Goal: Complete application form

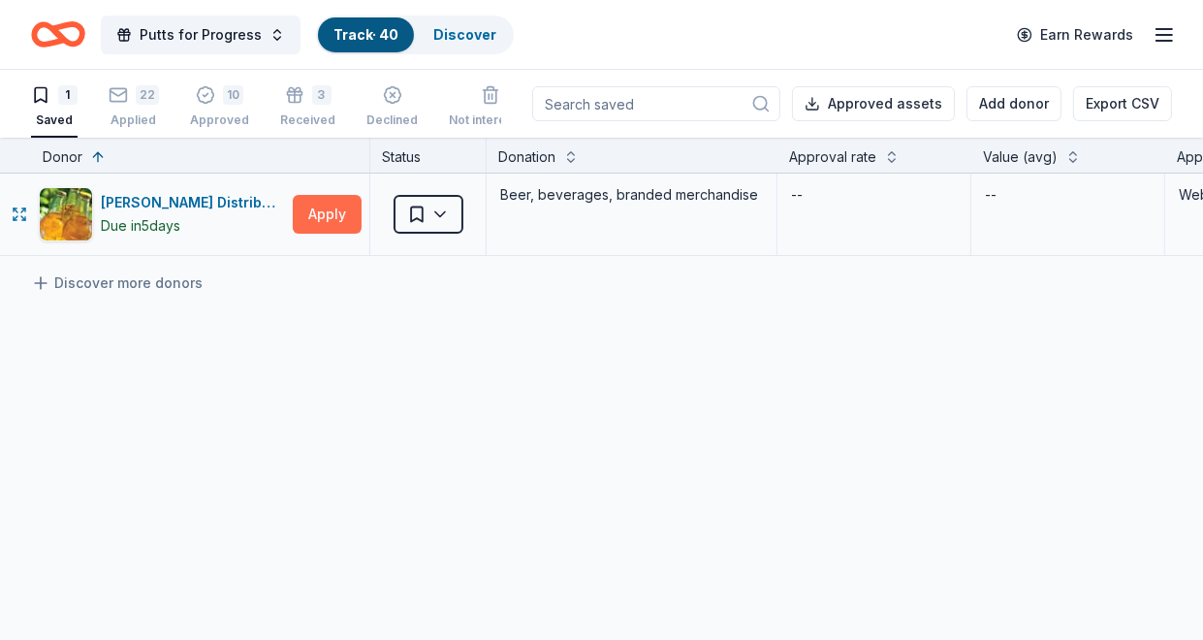
click at [330, 208] on button "Apply" at bounding box center [327, 214] width 69 height 39
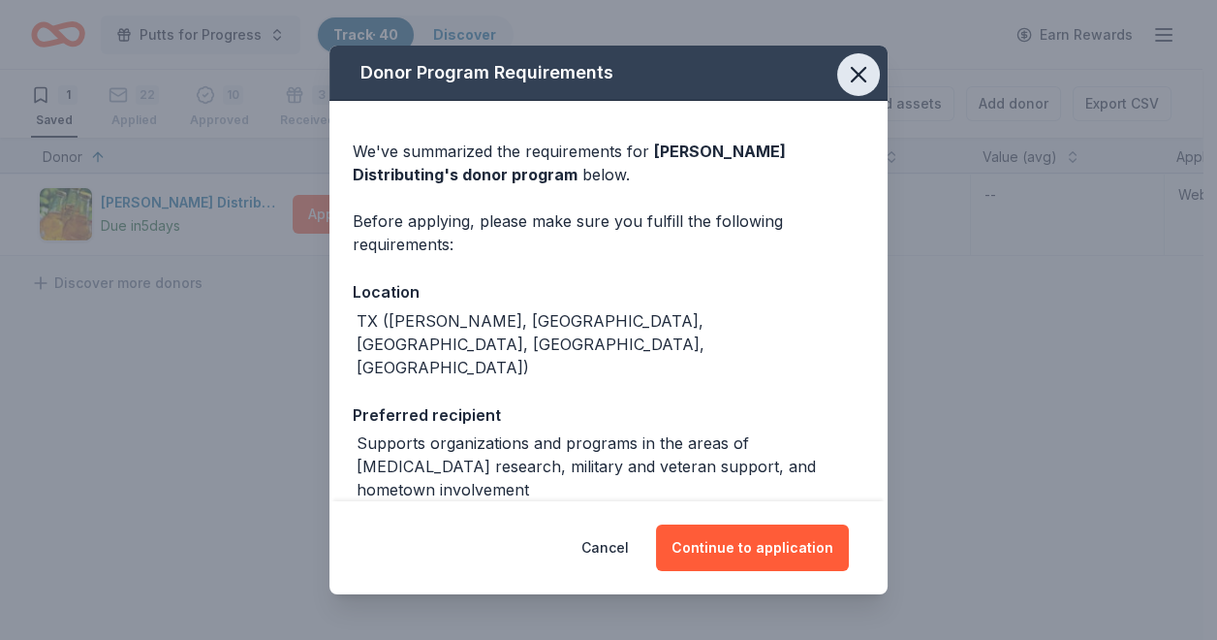
click at [852, 73] on icon "button" at bounding box center [859, 75] width 14 height 14
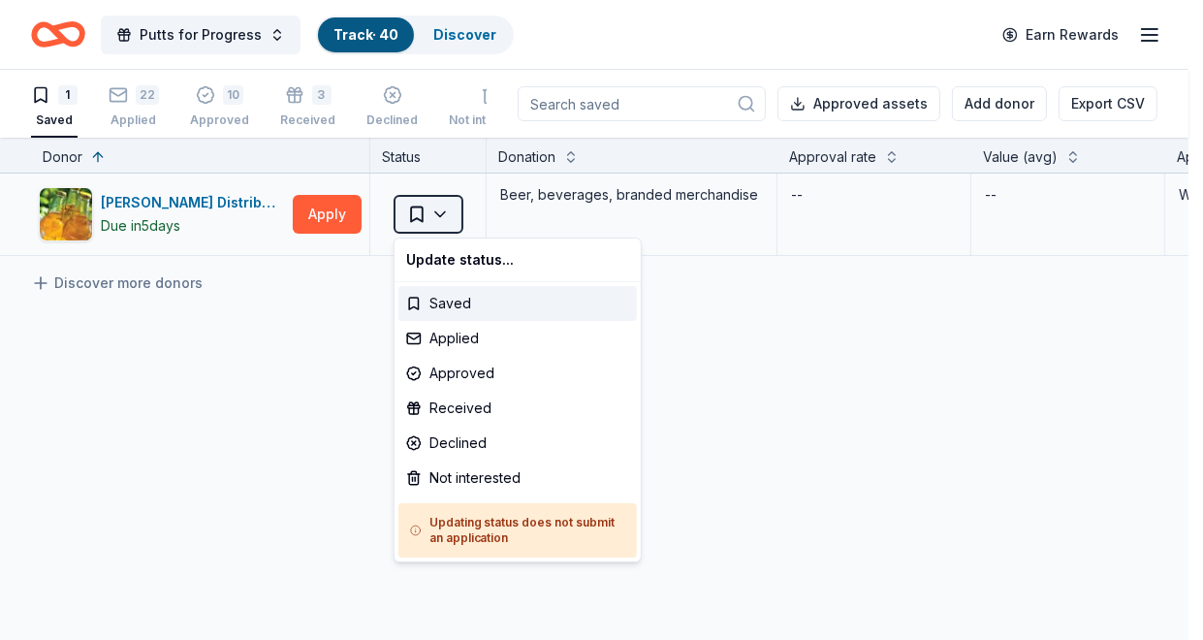
click at [446, 210] on html "Putts for Progress Track · 40 Discover Earn Rewards 1 Saved 22 Applied 10 Appro…" at bounding box center [601, 320] width 1203 height 640
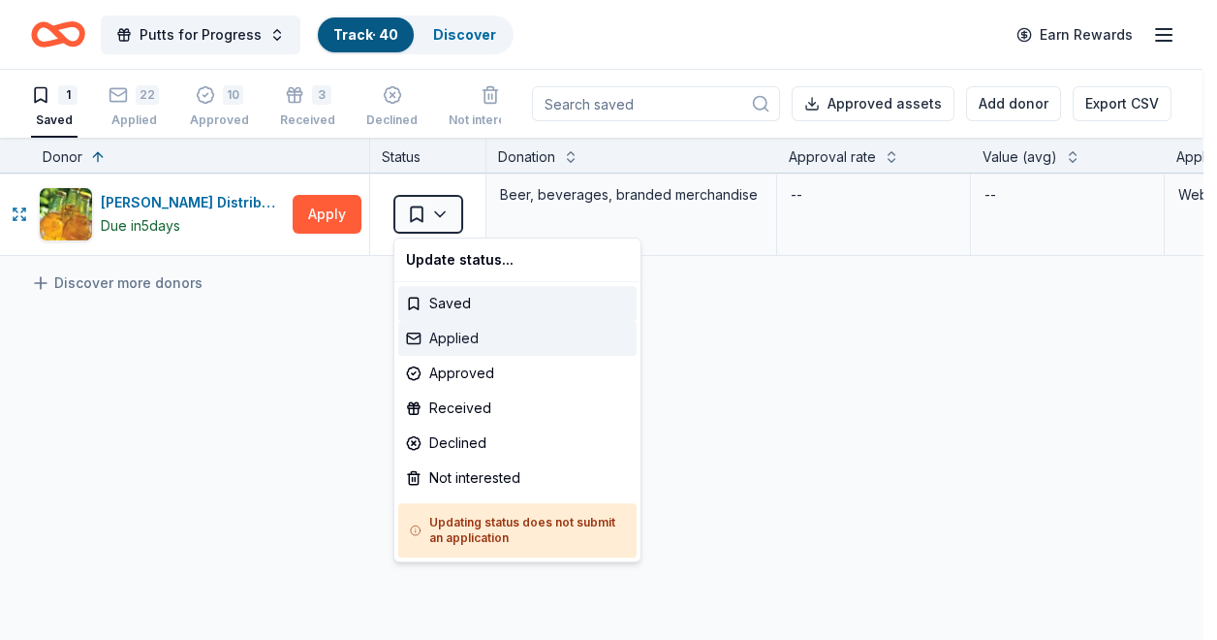
click at [458, 337] on div "Applied" at bounding box center [517, 338] width 238 height 35
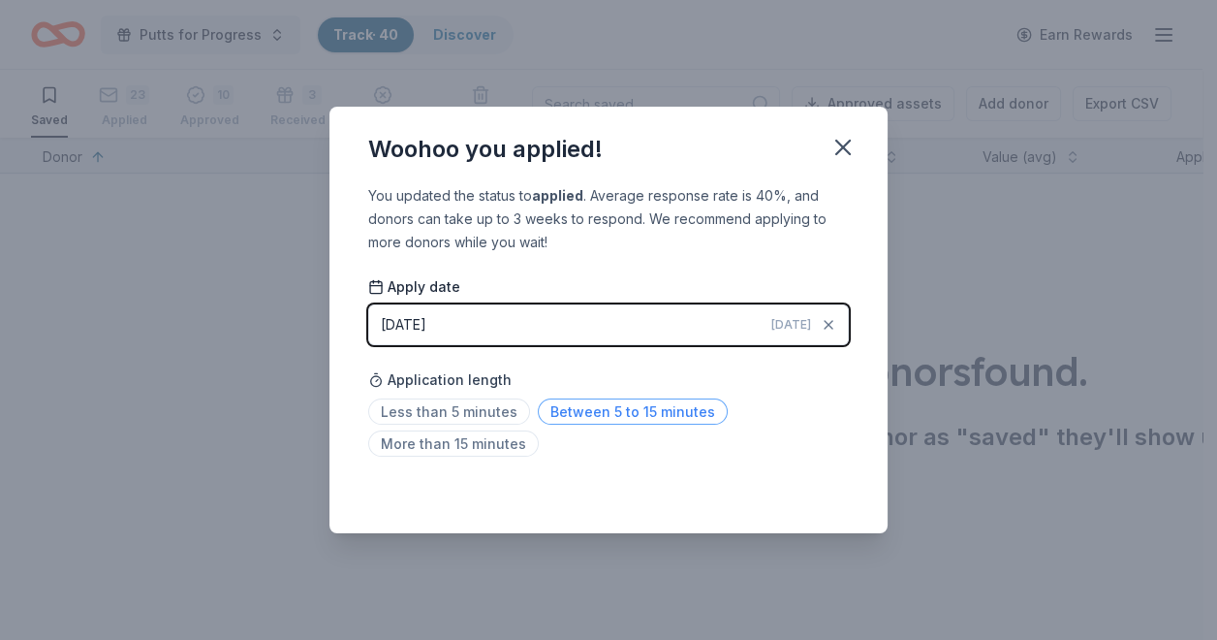
click at [577, 410] on span "Between 5 to 15 minutes" at bounding box center [633, 411] width 190 height 26
click at [843, 143] on icon "button" at bounding box center [843, 147] width 27 height 27
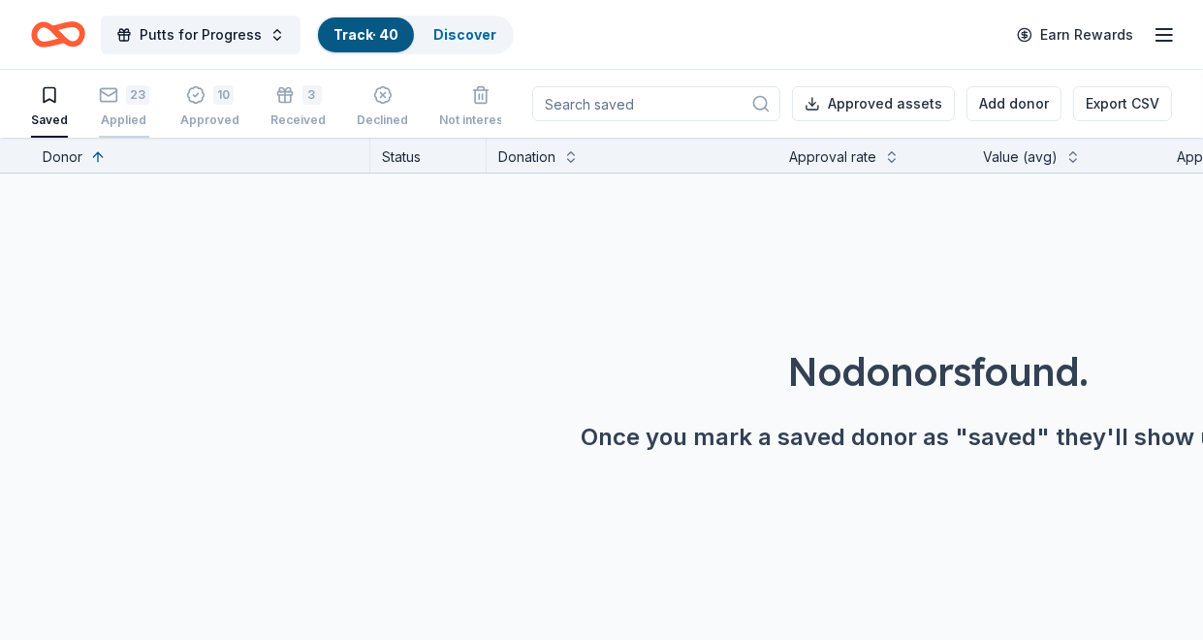
click at [121, 92] on div "23" at bounding box center [124, 84] width 50 height 19
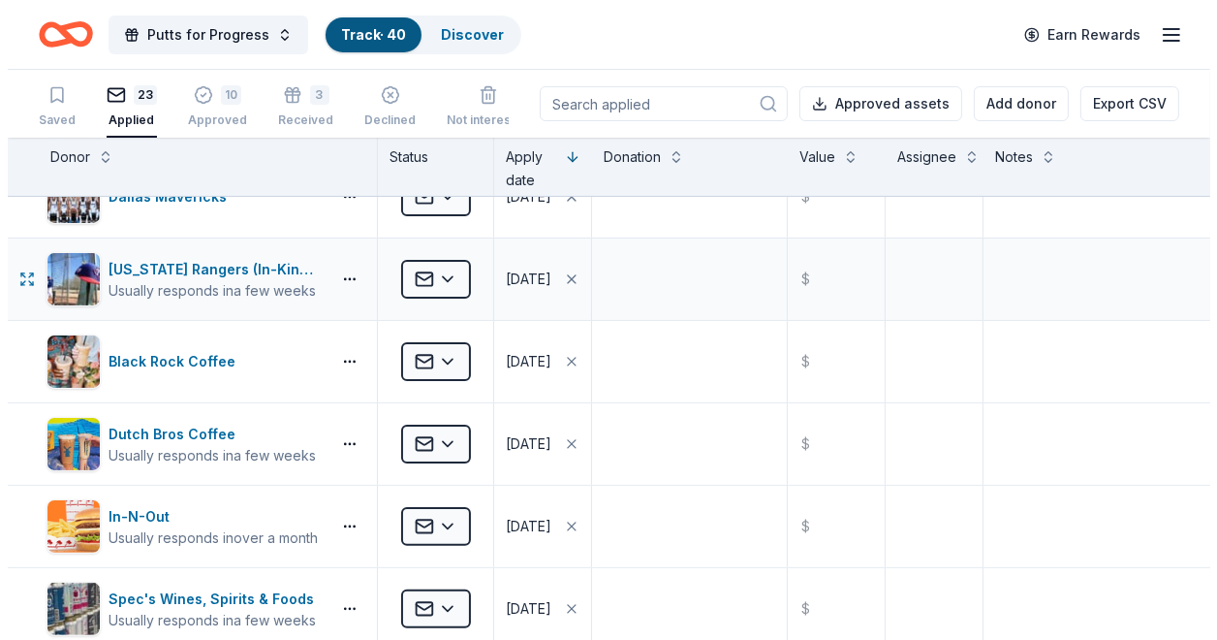
scroll to position [452, 0]
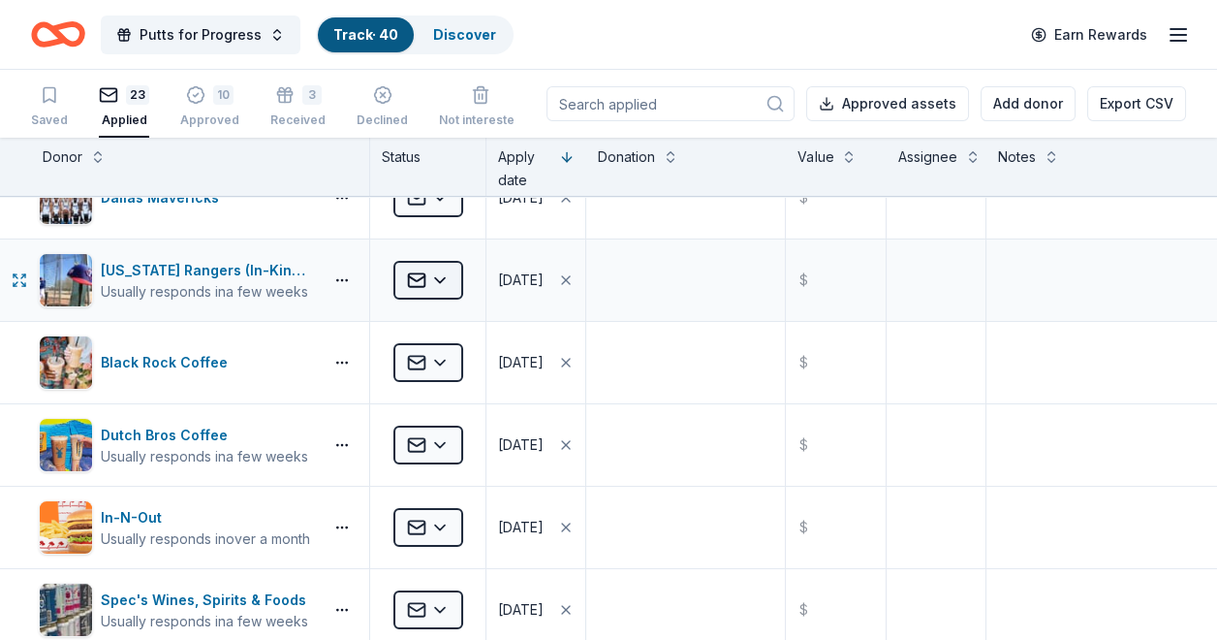
click at [440, 276] on html "Putts for Progress Track · 40 Discover Earn Rewards Saved 23 Applied 10 Approve…" at bounding box center [608, 320] width 1217 height 640
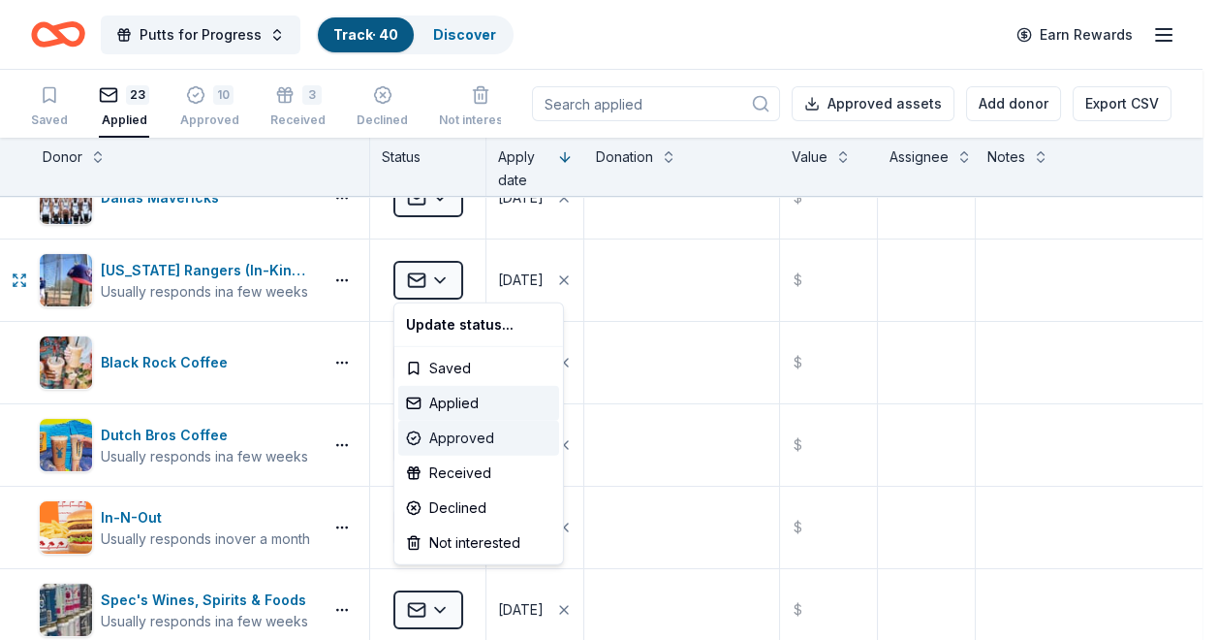
click at [456, 435] on div "Approved" at bounding box center [478, 438] width 161 height 35
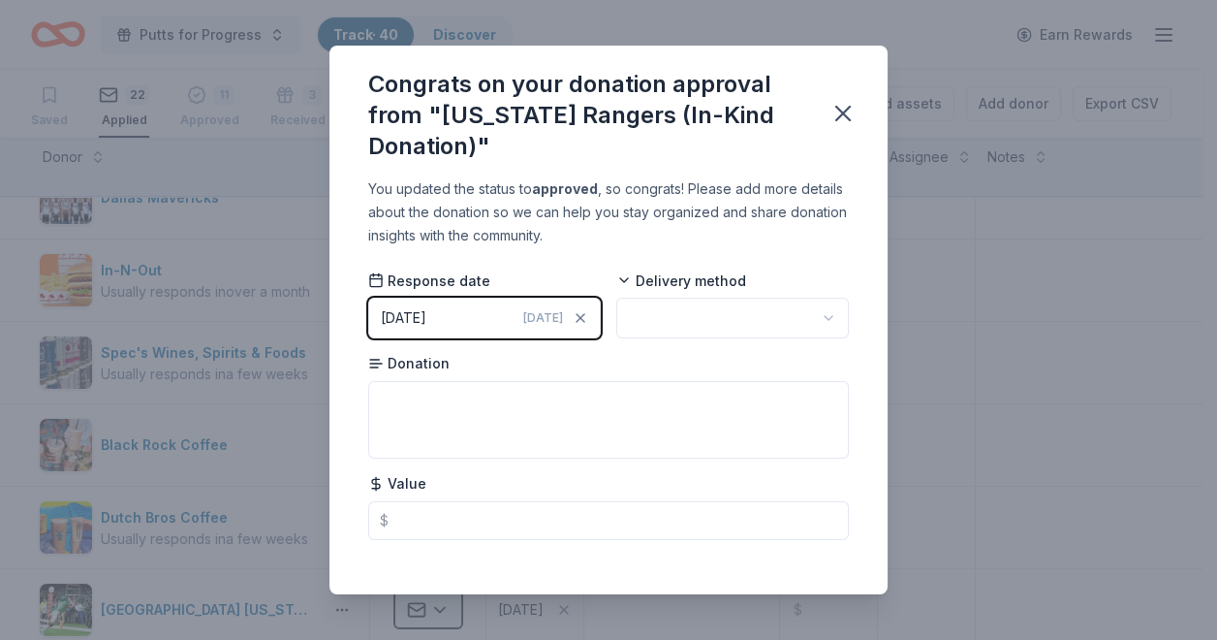
click at [804, 318] on html "Putts for Progress Track · 40 Discover Earn Rewards Saved 22 Applied 11 Approve…" at bounding box center [608, 320] width 1217 height 640
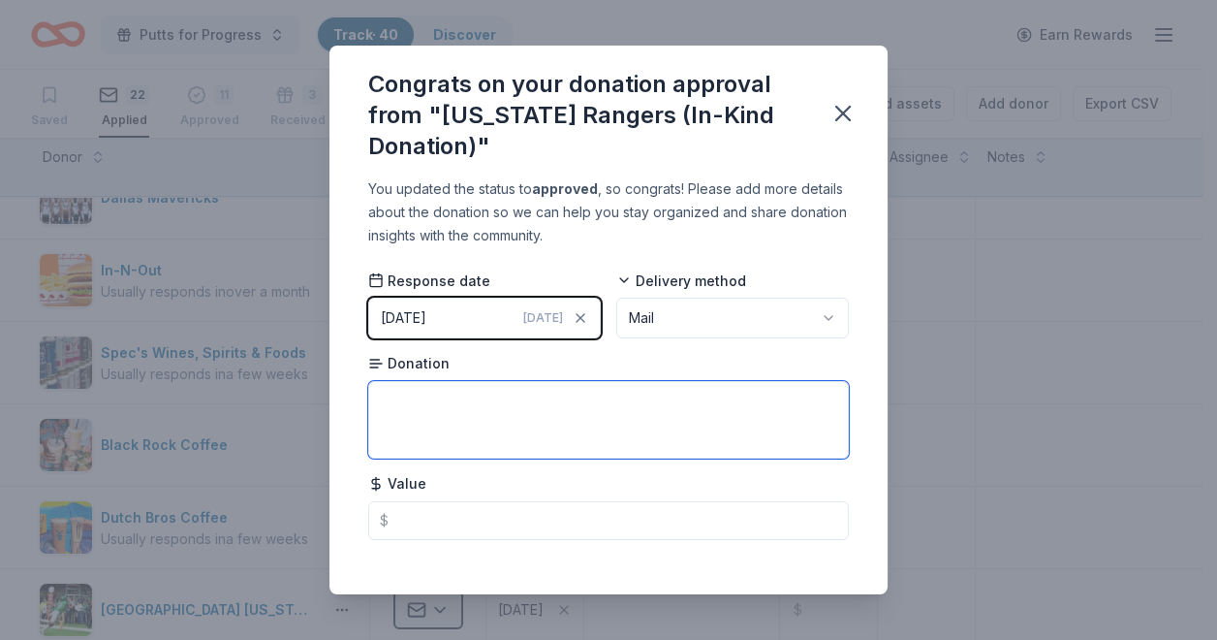
click at [426, 385] on textarea at bounding box center [608, 420] width 481 height 78
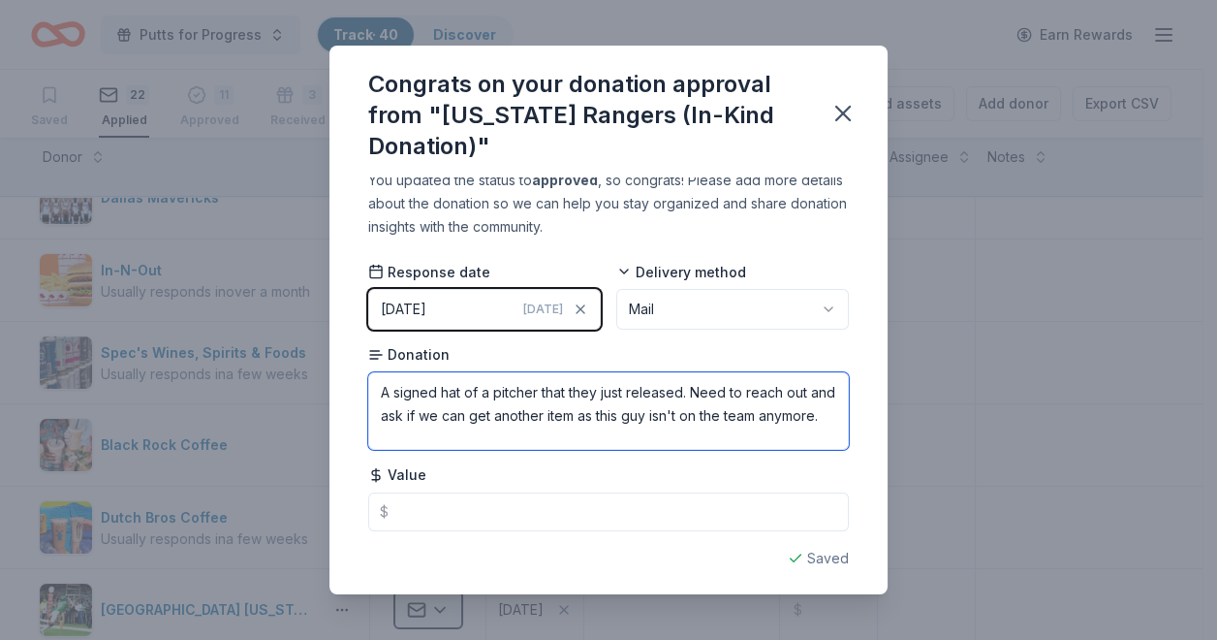
scroll to position [15, 0]
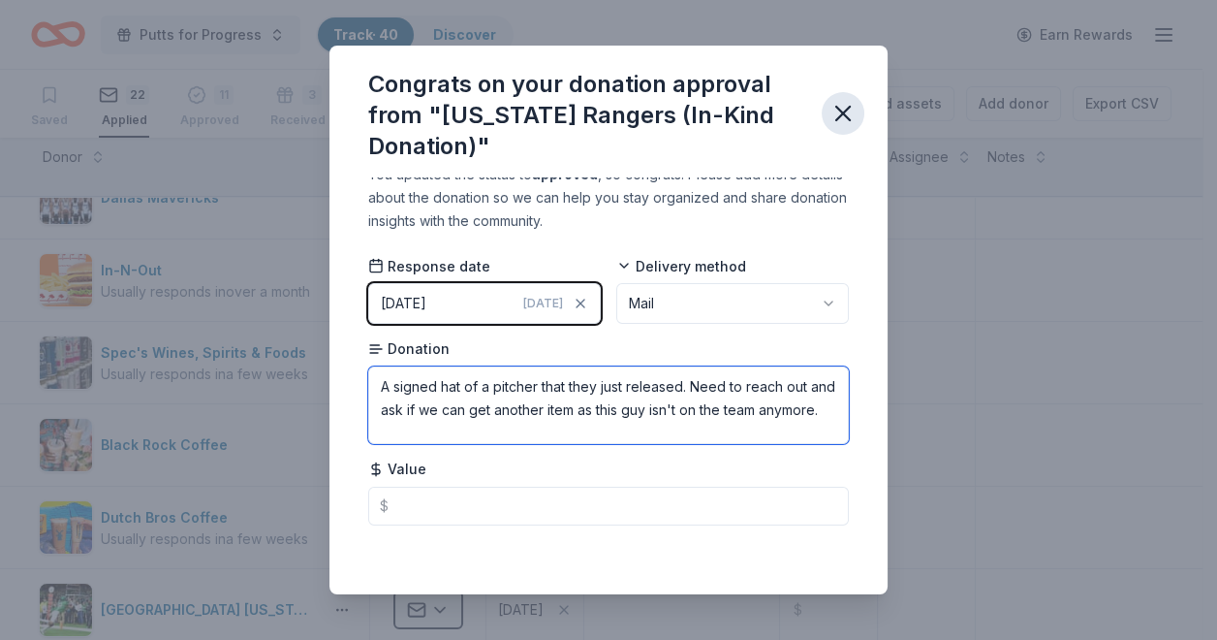
type textarea "A signed hat of a pitcher that they just released. Need to reach out and ask if…"
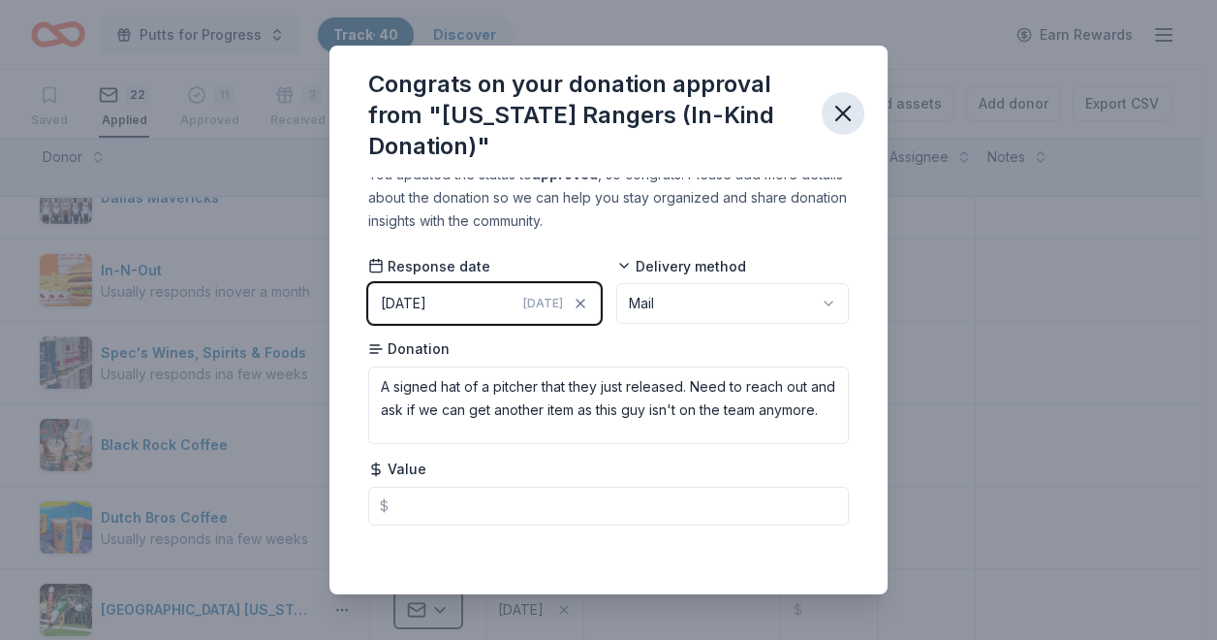
drag, startPoint x: 837, startPoint y: 109, endPoint x: 837, endPoint y: 129, distance: 20.4
click at [839, 109] on icon "button" at bounding box center [844, 114] width 14 height 14
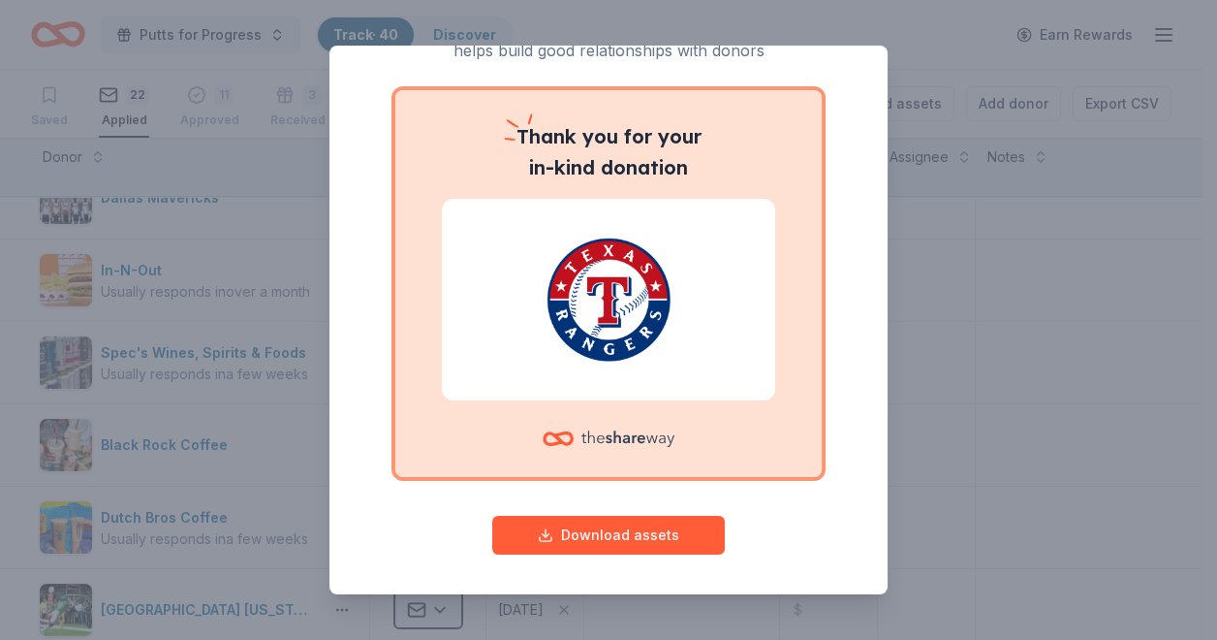
scroll to position [114, 0]
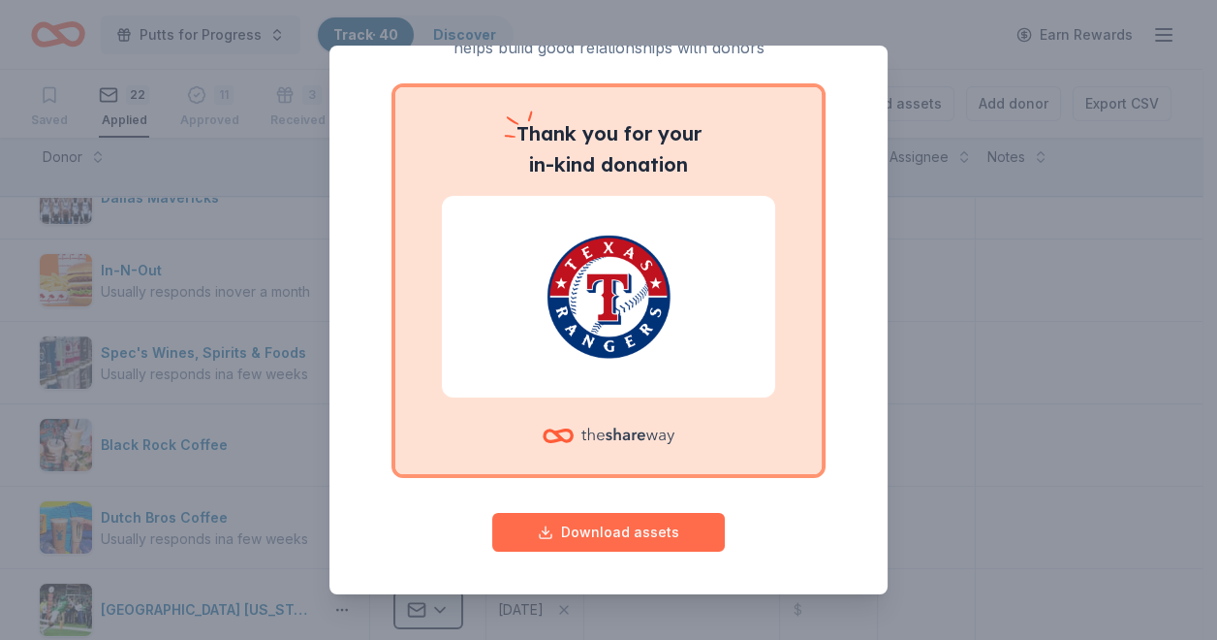
click at [579, 525] on button "Download assets" at bounding box center [608, 532] width 233 height 39
click at [941, 460] on div "Give your donor a shoutout! While not required, giving digital shoutouts helps …" at bounding box center [608, 320] width 1217 height 640
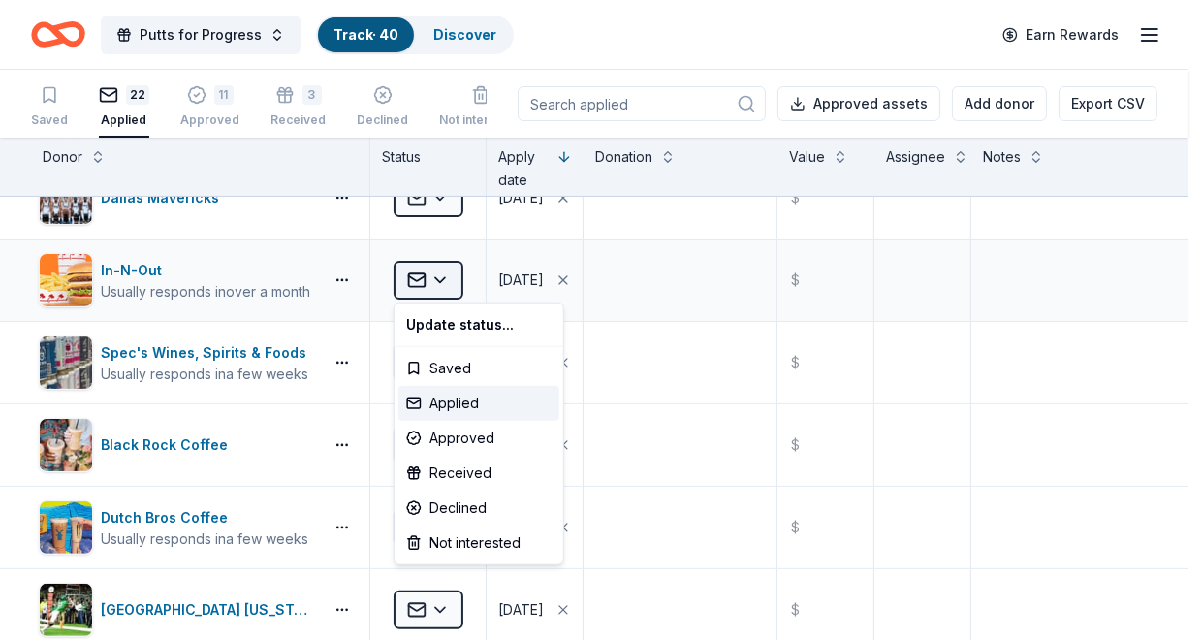
click at [445, 275] on html "Putts for Progress Track · 40 Discover Earn Rewards Saved 22 Applied 11 Approve…" at bounding box center [601, 320] width 1203 height 640
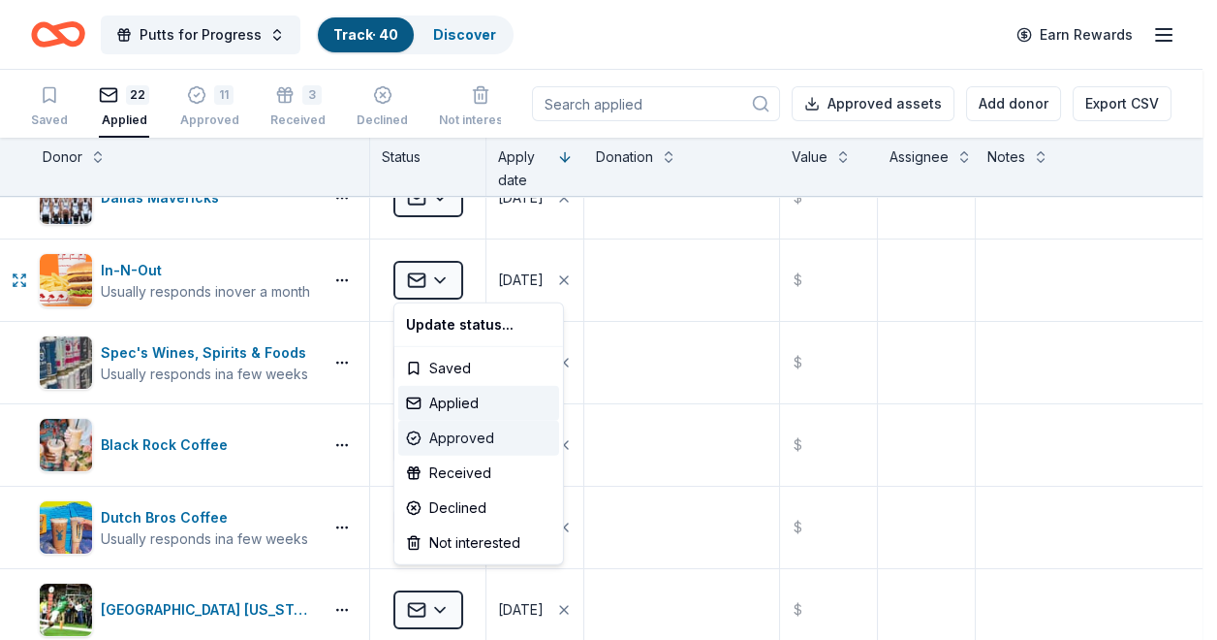
click at [460, 431] on div "Approved" at bounding box center [478, 438] width 161 height 35
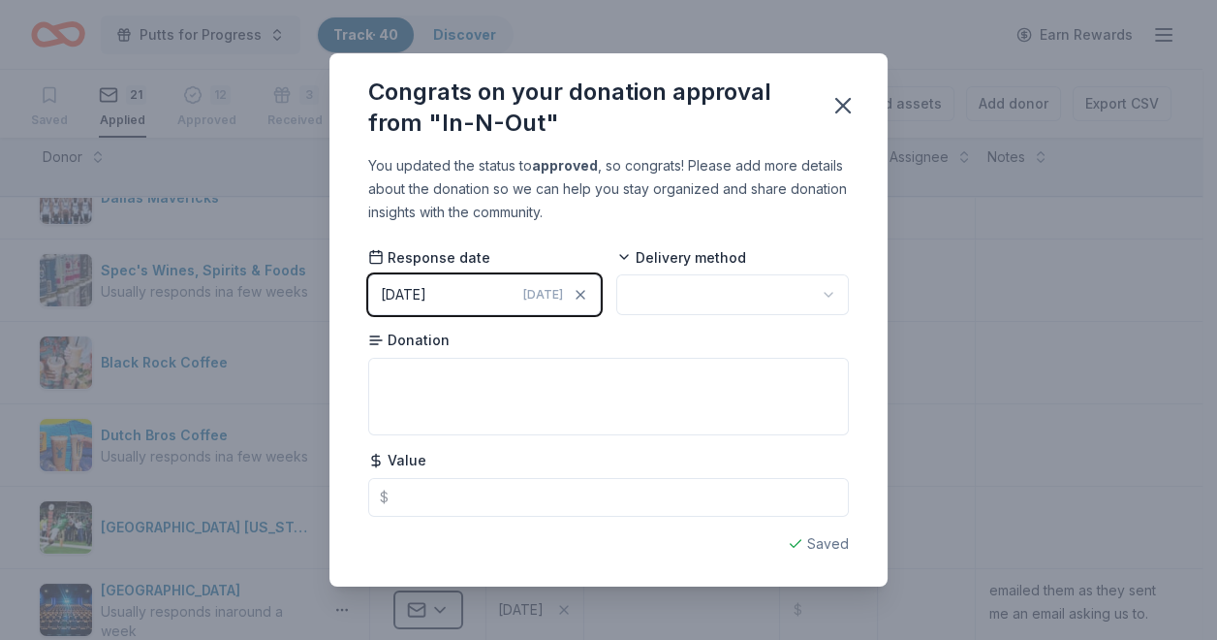
click at [826, 289] on html "Putts for Progress Track · 40 Discover Earn Rewards Saved 21 Applied 12 Approve…" at bounding box center [608, 320] width 1217 height 640
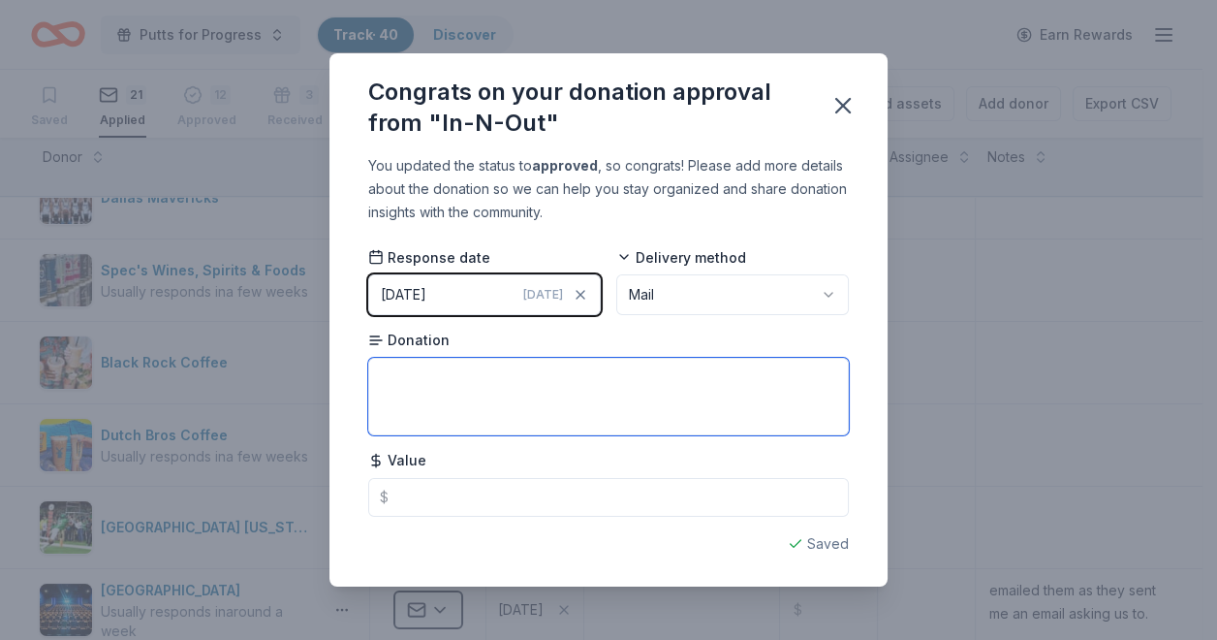
click at [421, 374] on textarea at bounding box center [608, 397] width 481 height 78
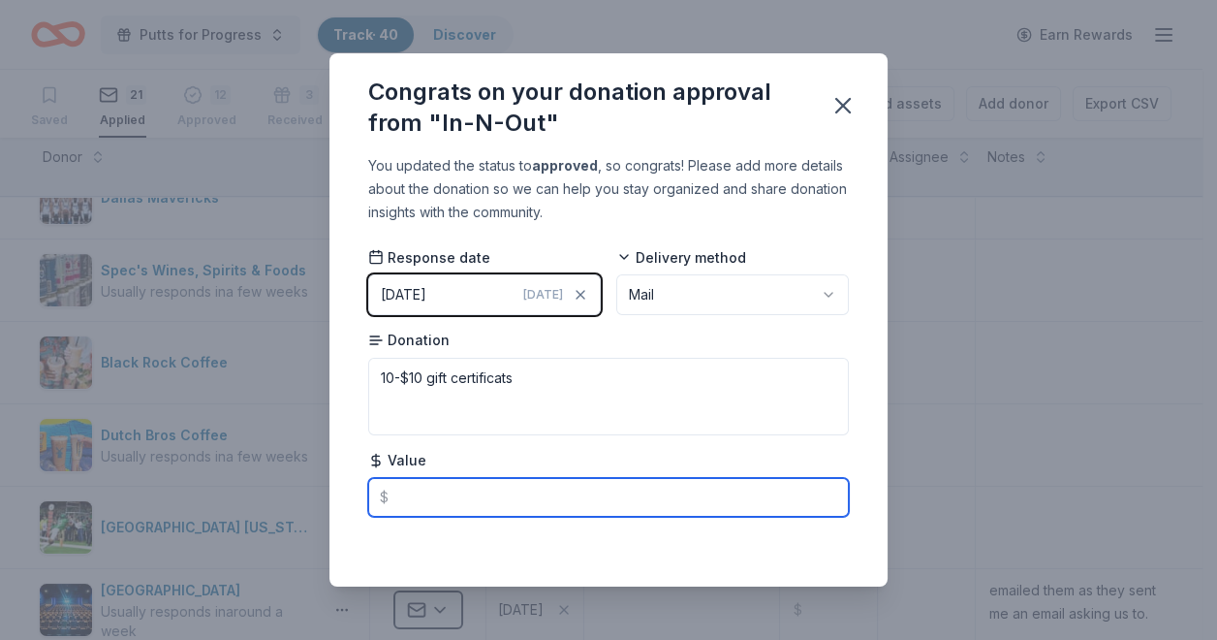
click at [452, 497] on input "text" at bounding box center [608, 497] width 481 height 39
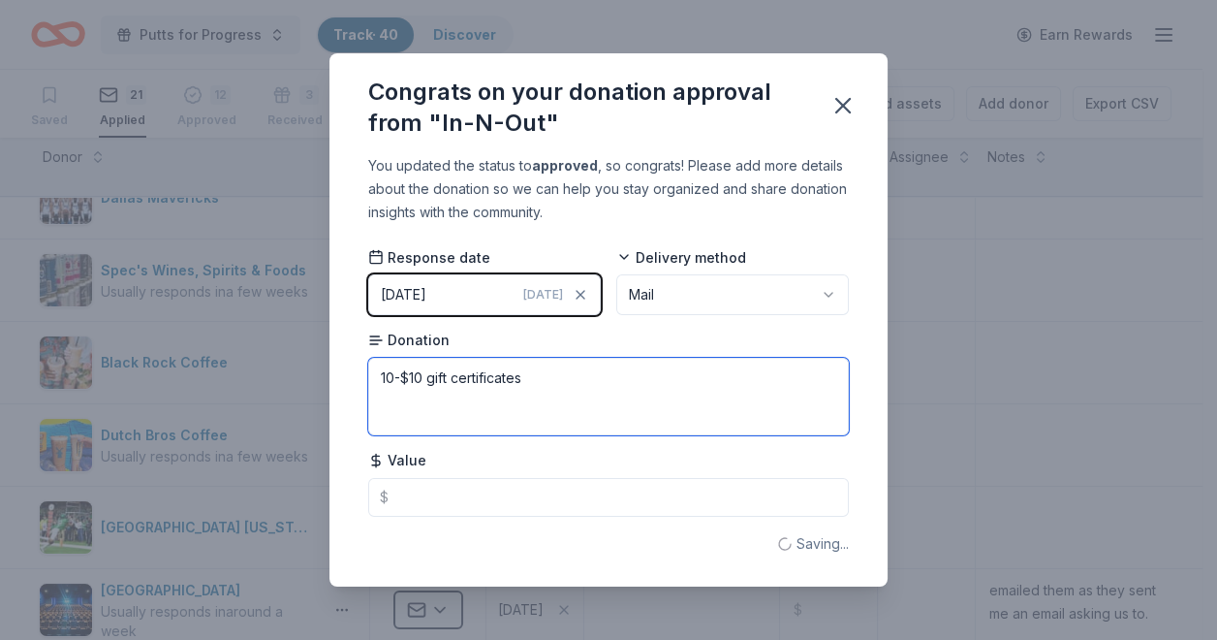
type textarea "10-$10 gift certificates"
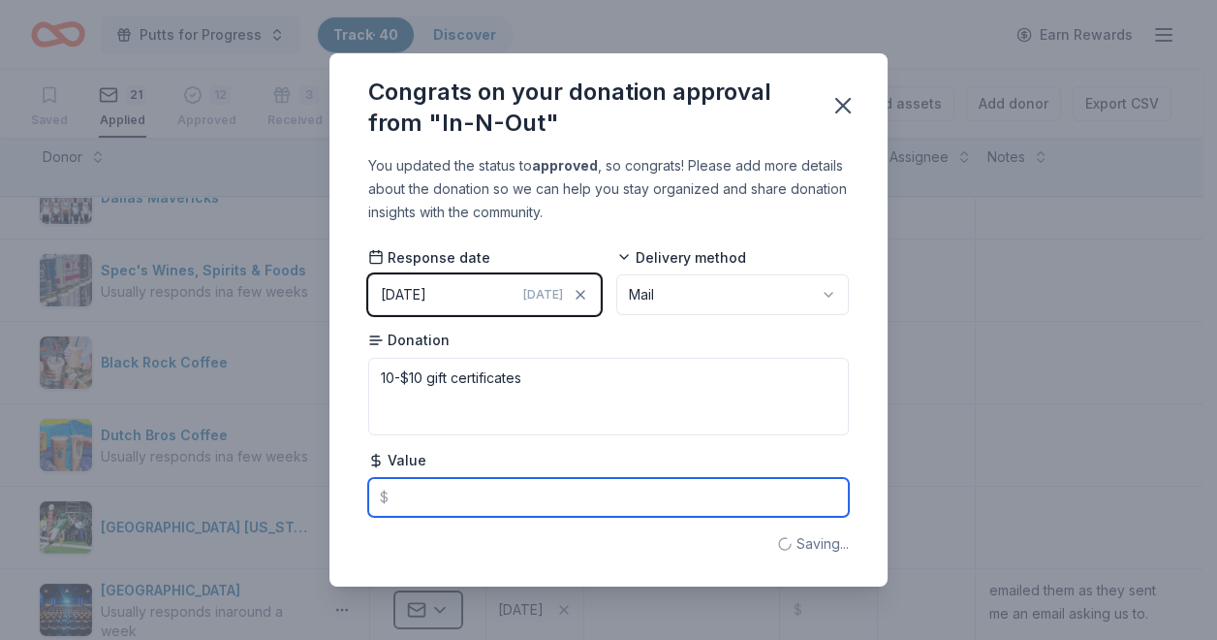
click at [450, 502] on input "text" at bounding box center [608, 497] width 481 height 39
type input "5"
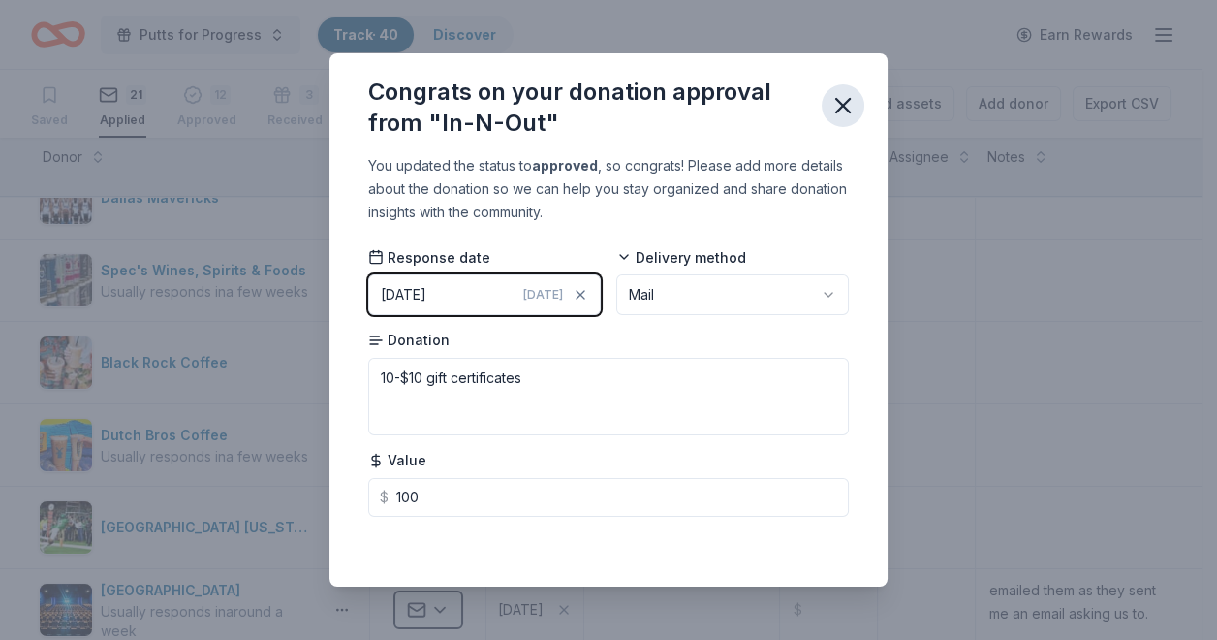
type input "100.00"
click at [843, 106] on icon "button" at bounding box center [844, 106] width 14 height 14
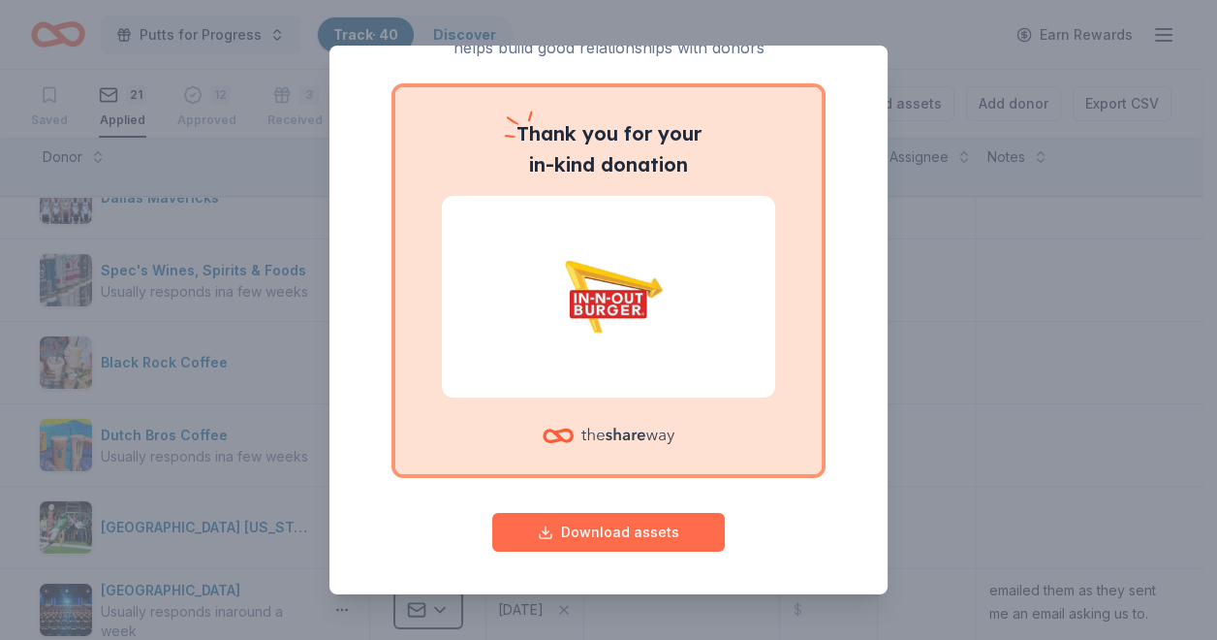
click at [643, 529] on button "Download assets" at bounding box center [608, 532] width 233 height 39
click at [915, 295] on div "Give your donor a shoutout! While not required, giving digital shoutouts helps …" at bounding box center [608, 320] width 1217 height 640
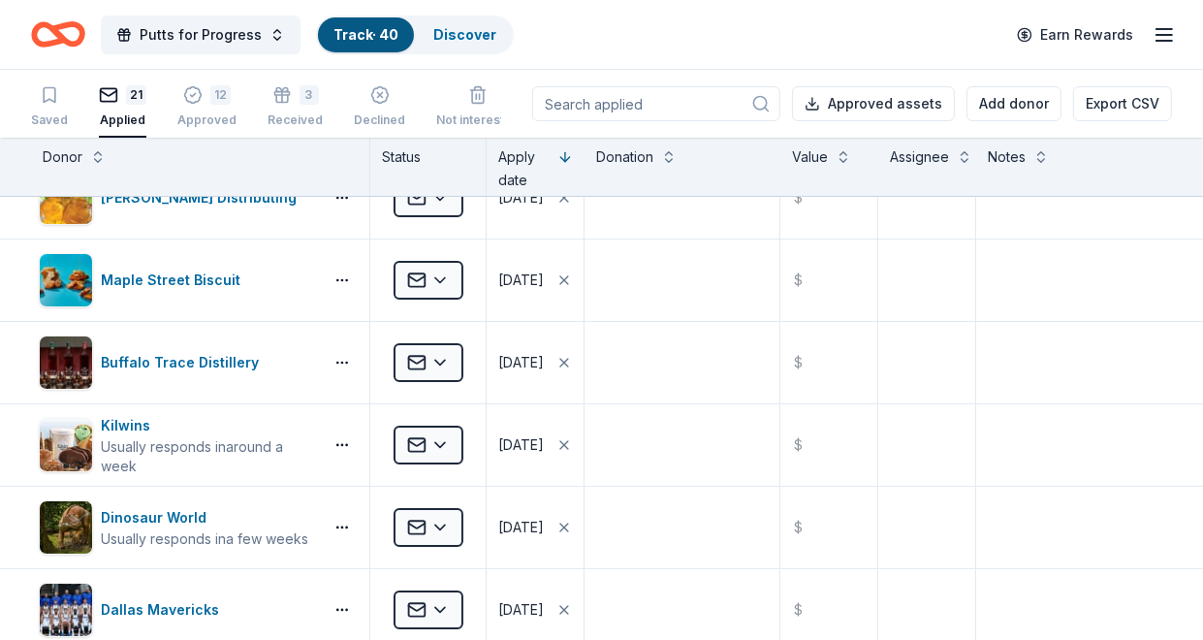
scroll to position [0, 0]
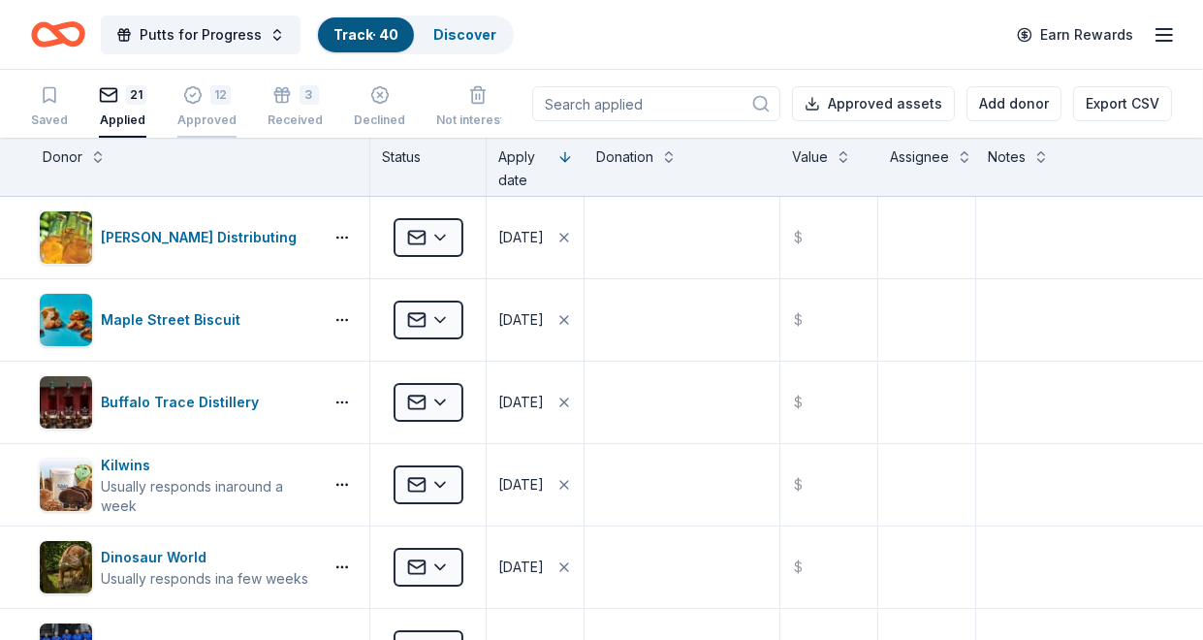
click at [199, 94] on div "12" at bounding box center [206, 84] width 59 height 19
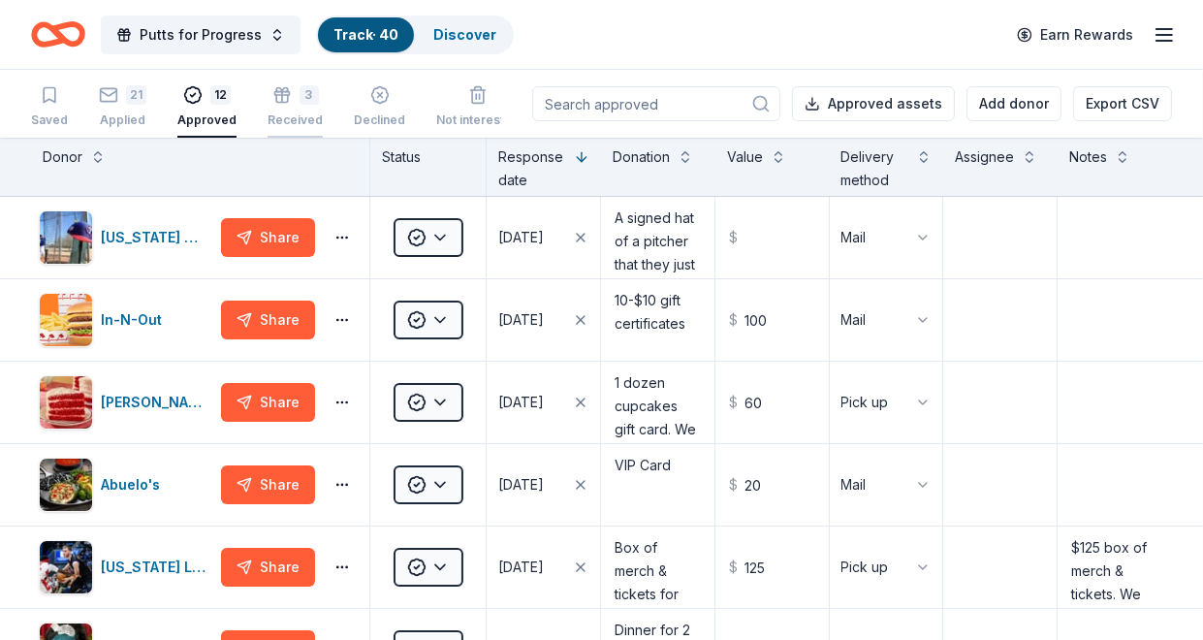
click at [281, 91] on icon "button" at bounding box center [281, 94] width 19 height 19
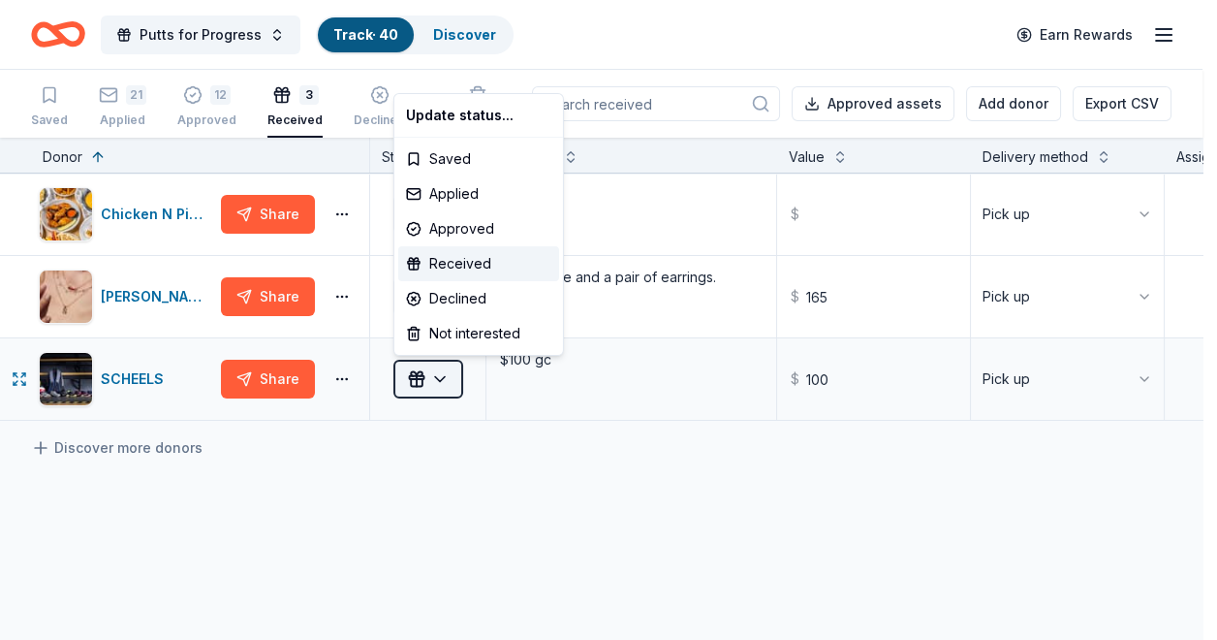
click at [436, 375] on html "Putts for Progress Track · 40 Discover Earn Rewards Saved 21 Applied 12 Approve…" at bounding box center [608, 320] width 1217 height 640
click at [447, 225] on div "Approved" at bounding box center [478, 228] width 161 height 35
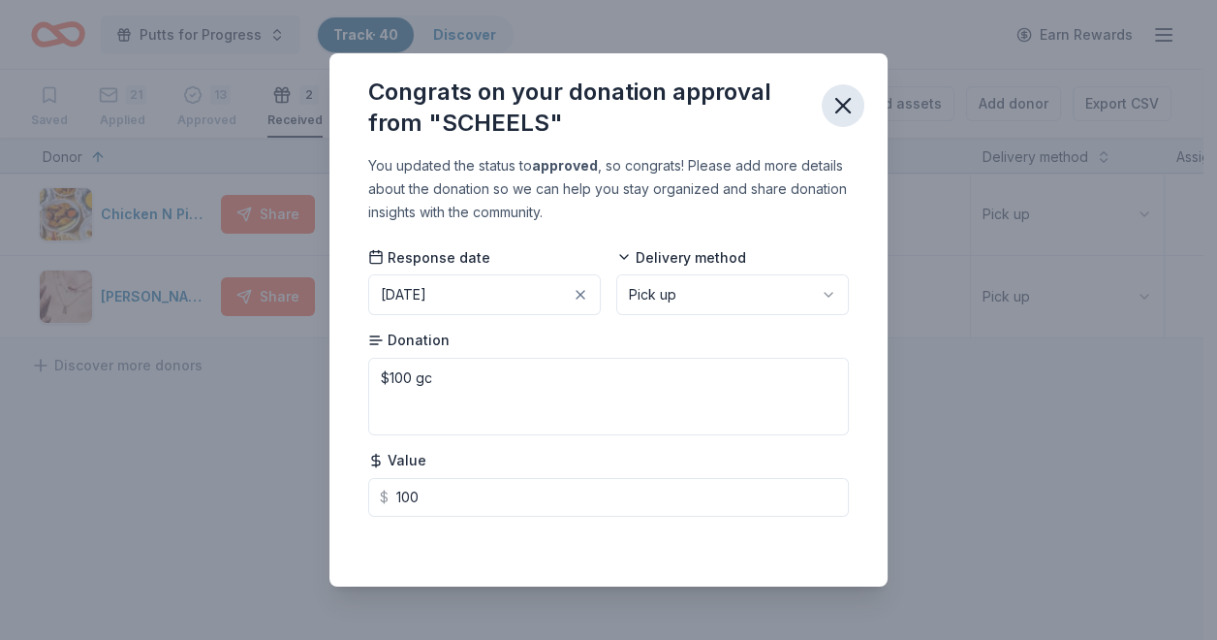
click at [840, 106] on icon "button" at bounding box center [843, 105] width 27 height 27
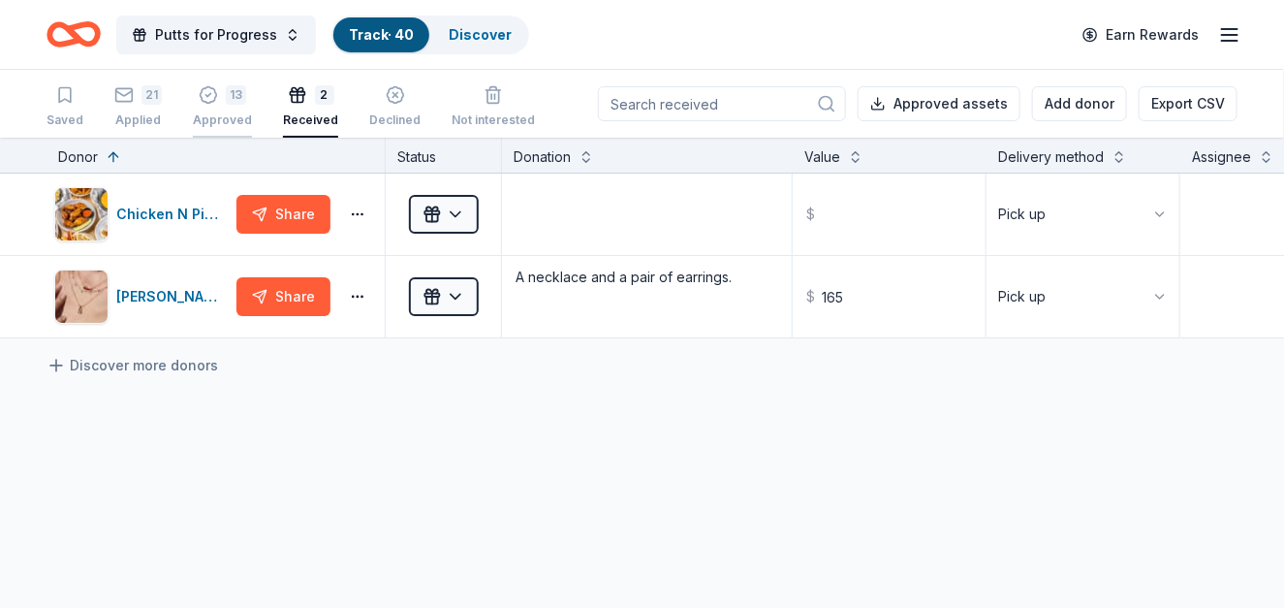
click at [210, 93] on icon "button" at bounding box center [209, 85] width 16 height 16
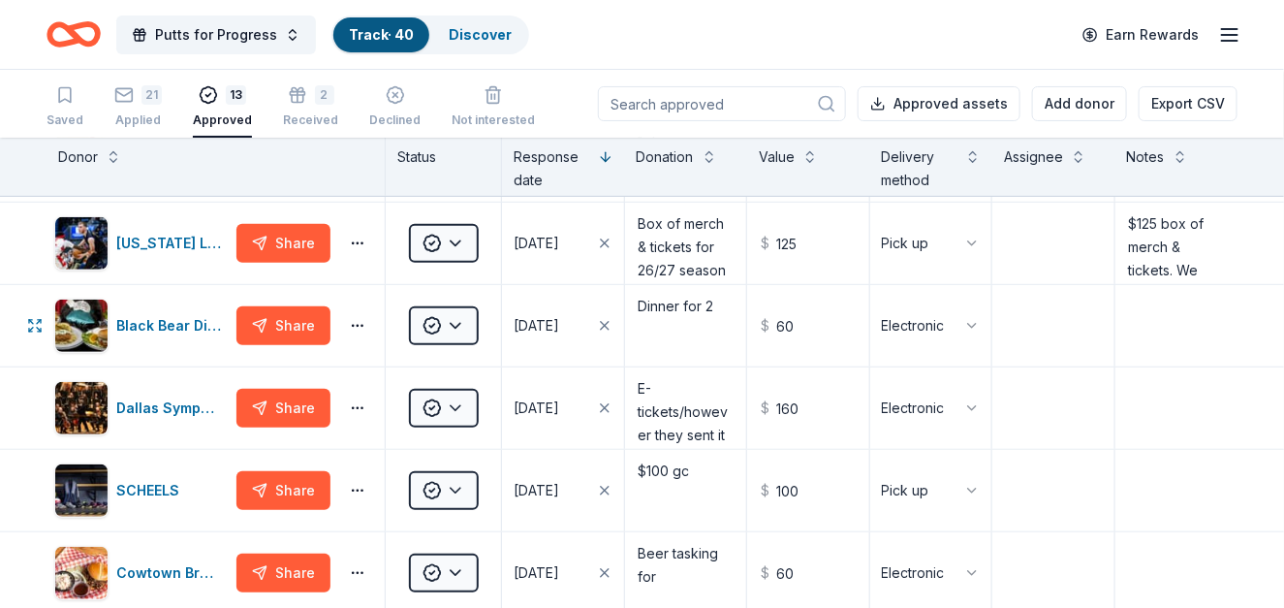
scroll to position [291, 0]
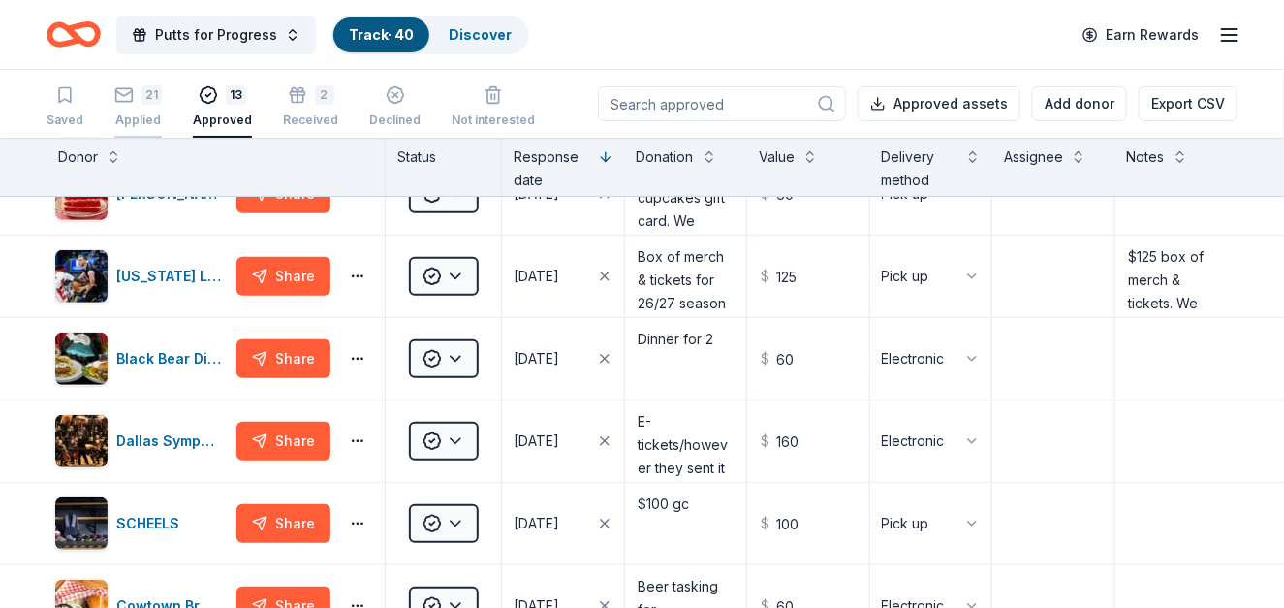
click at [134, 110] on div "21 Applied" at bounding box center [137, 96] width 47 height 43
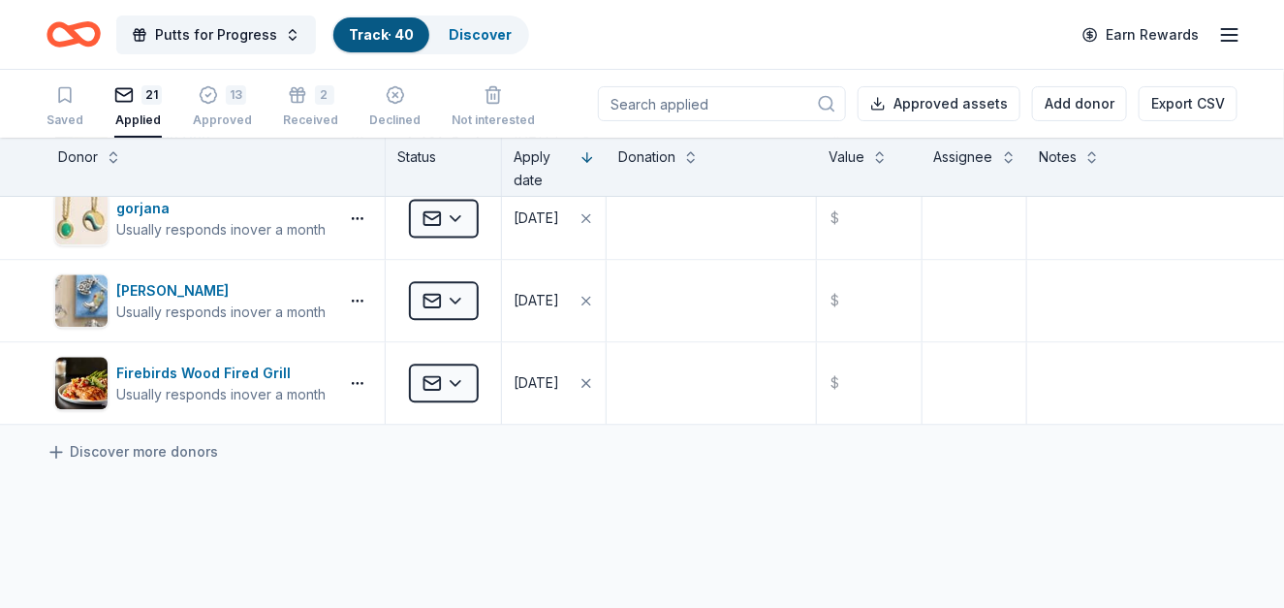
scroll to position [1486, 0]
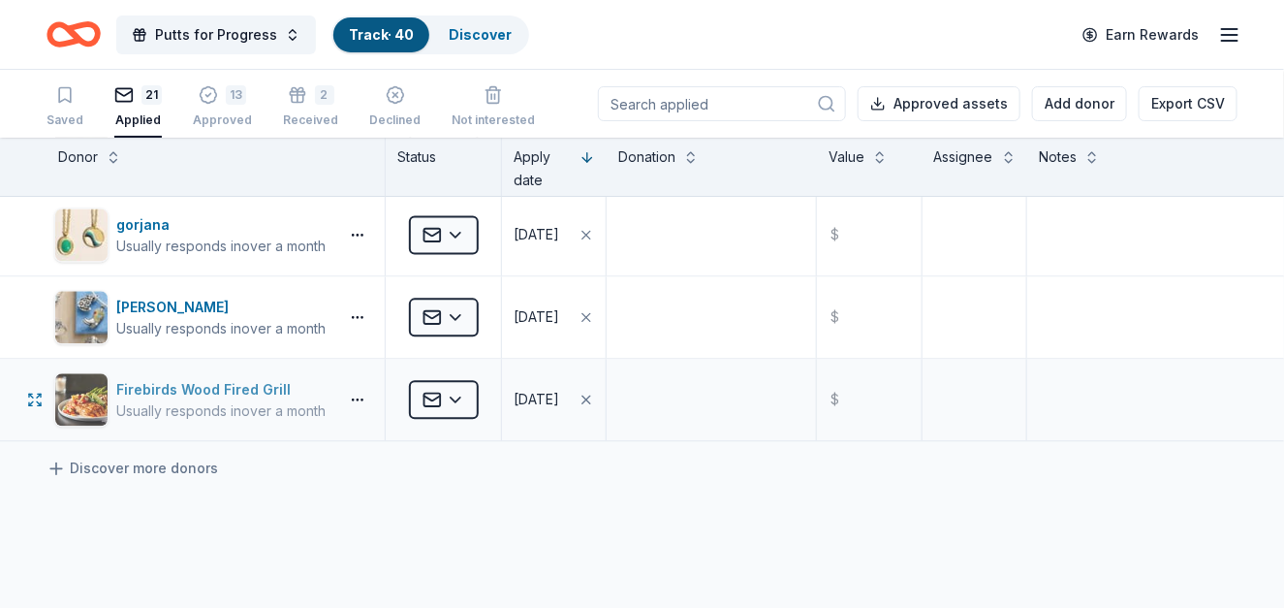
click at [219, 386] on div "Firebirds Wood Fired Grill" at bounding box center [220, 389] width 209 height 23
click at [554, 400] on div "04/25/2025" at bounding box center [537, 399] width 46 height 23
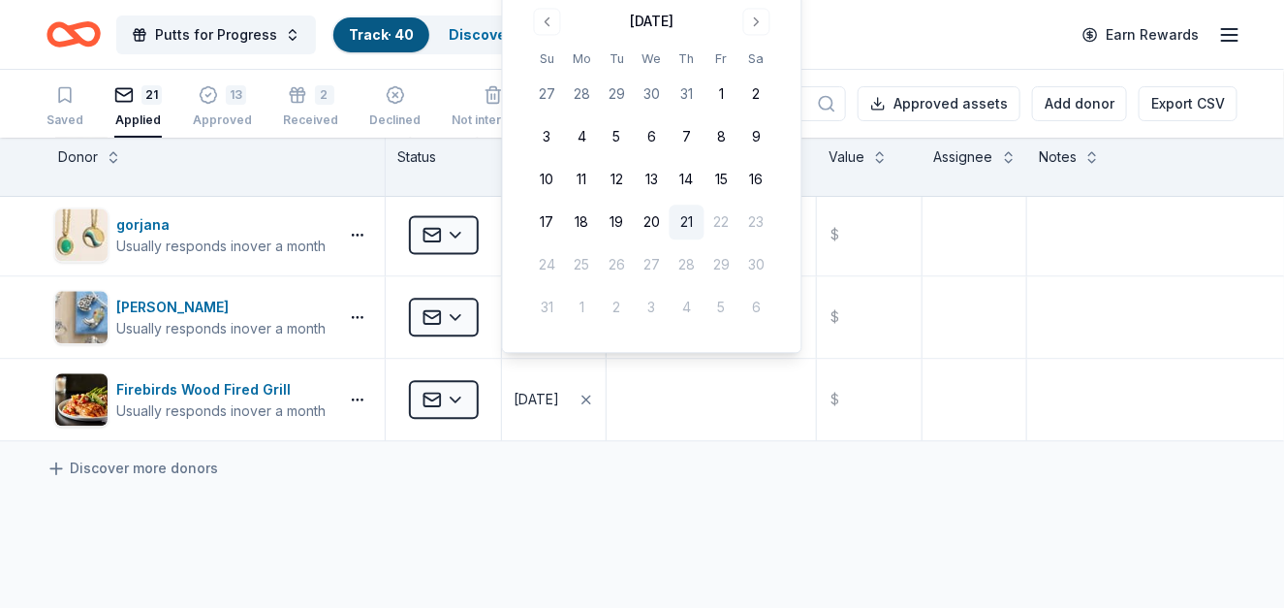
click at [867, 475] on div "Discover more donors" at bounding box center [642, 468] width 1284 height 54
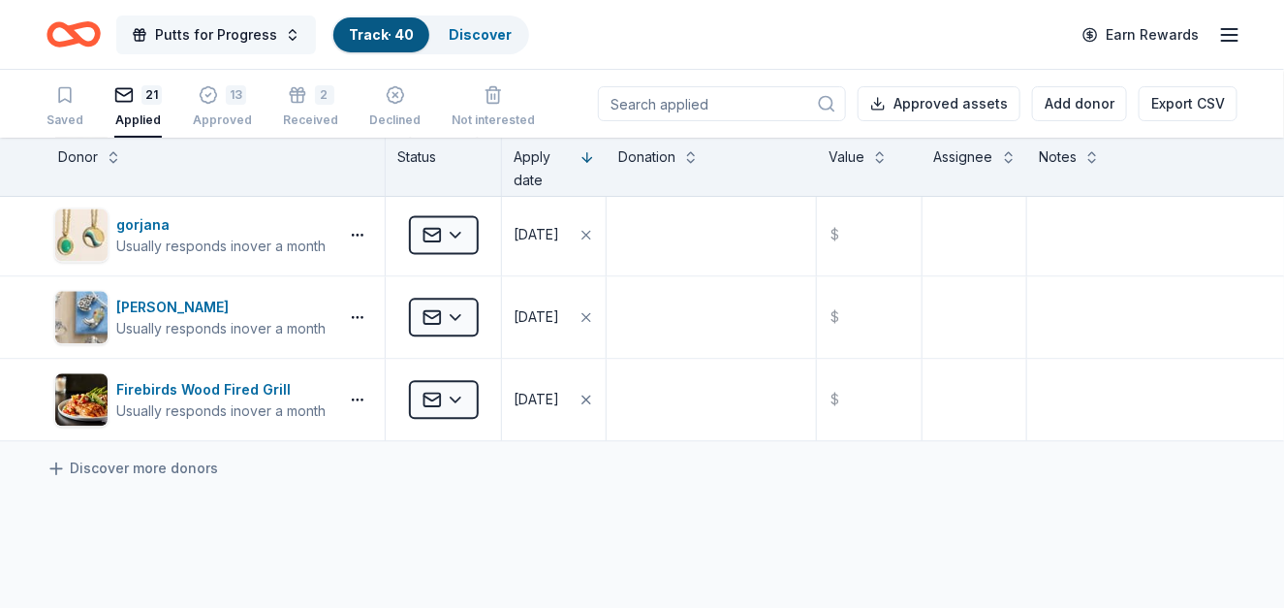
click at [190, 31] on span "Putts for Progress" at bounding box center [216, 34] width 122 height 23
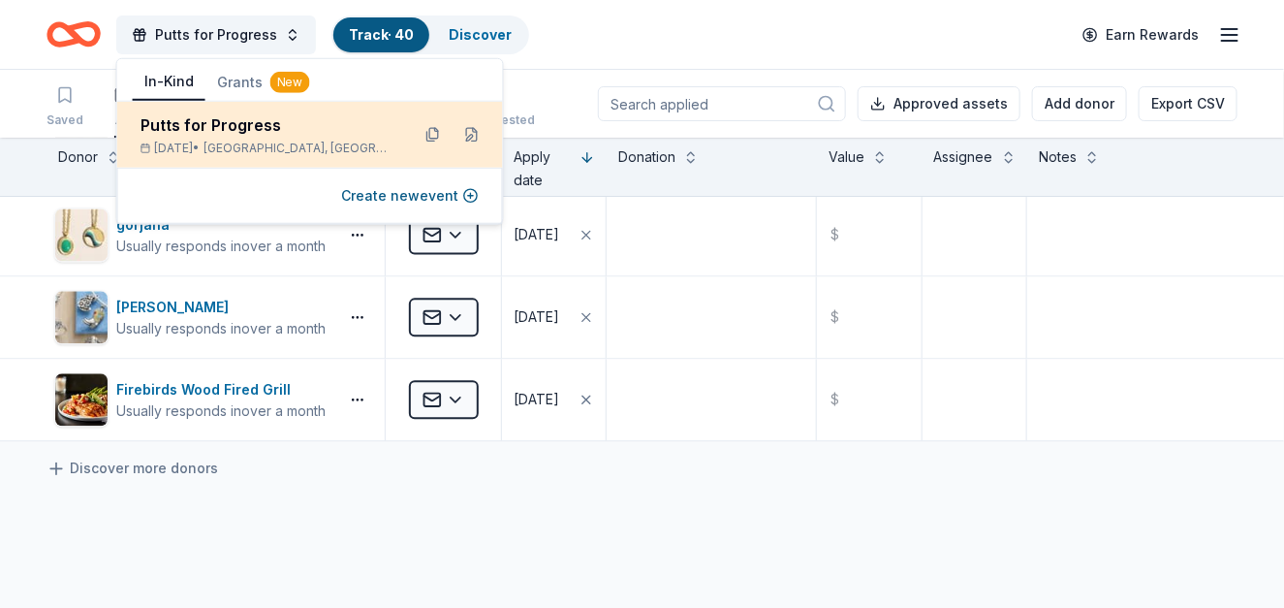
click at [201, 121] on div "Putts for Progress" at bounding box center [268, 124] width 254 height 23
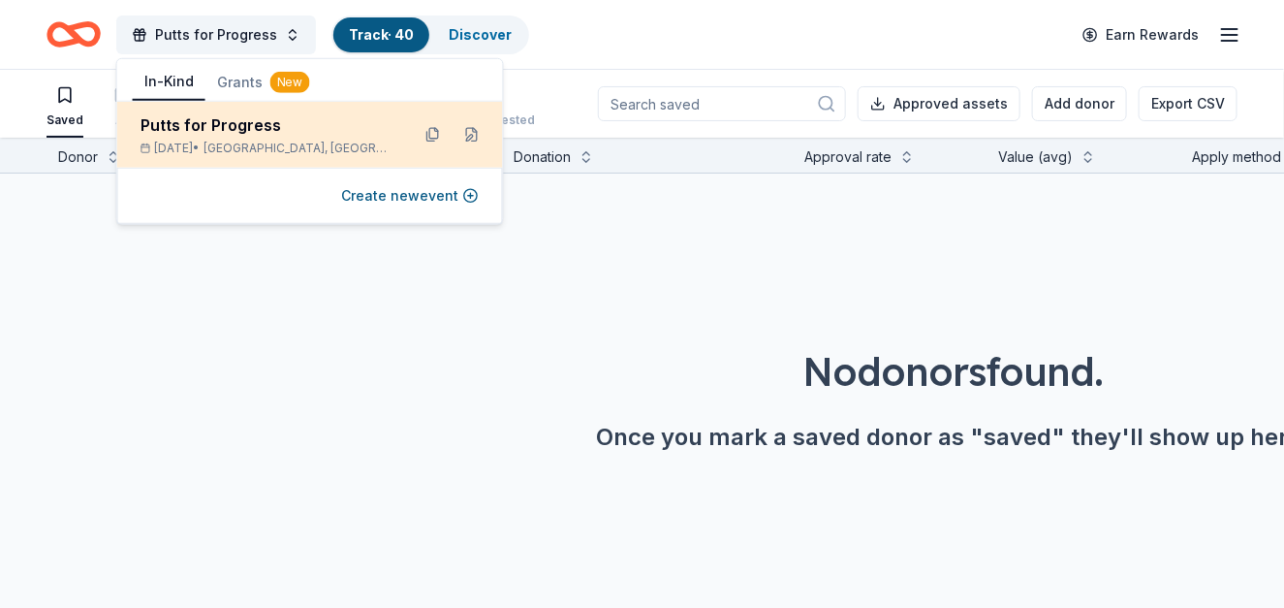
click at [220, 128] on div "Putts for Progress" at bounding box center [268, 124] width 254 height 23
click at [257, 131] on div "Putts for Progress" at bounding box center [268, 124] width 254 height 23
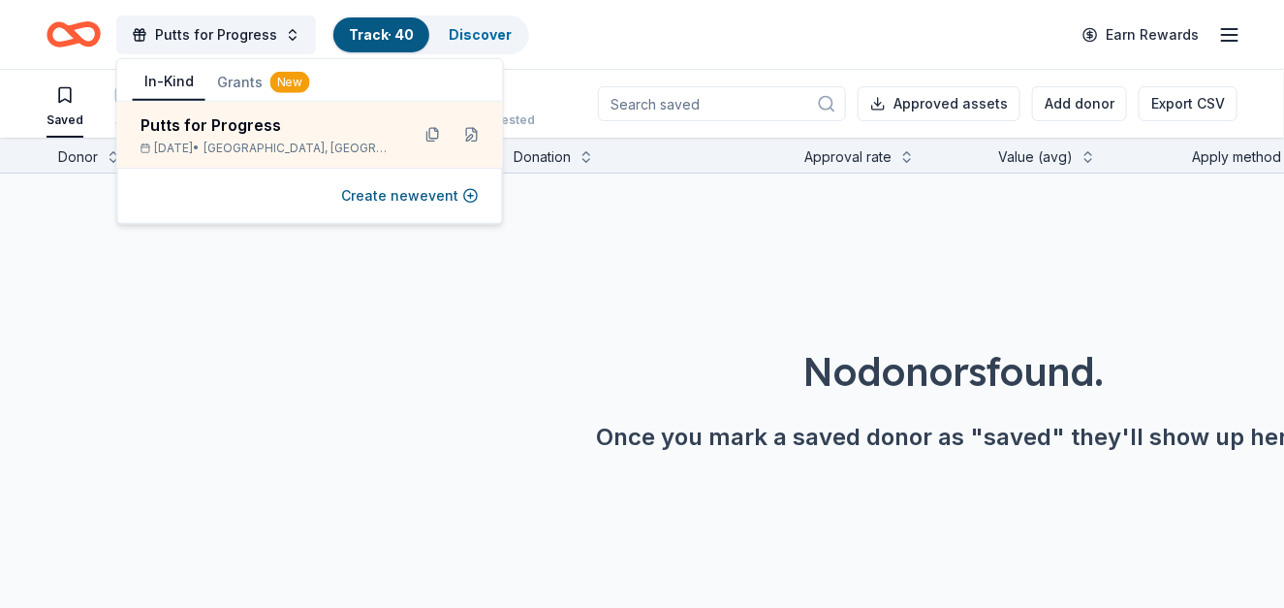
click at [631, 77] on div "Approved assets Add donor Export CSV" at bounding box center [918, 104] width 640 height 68
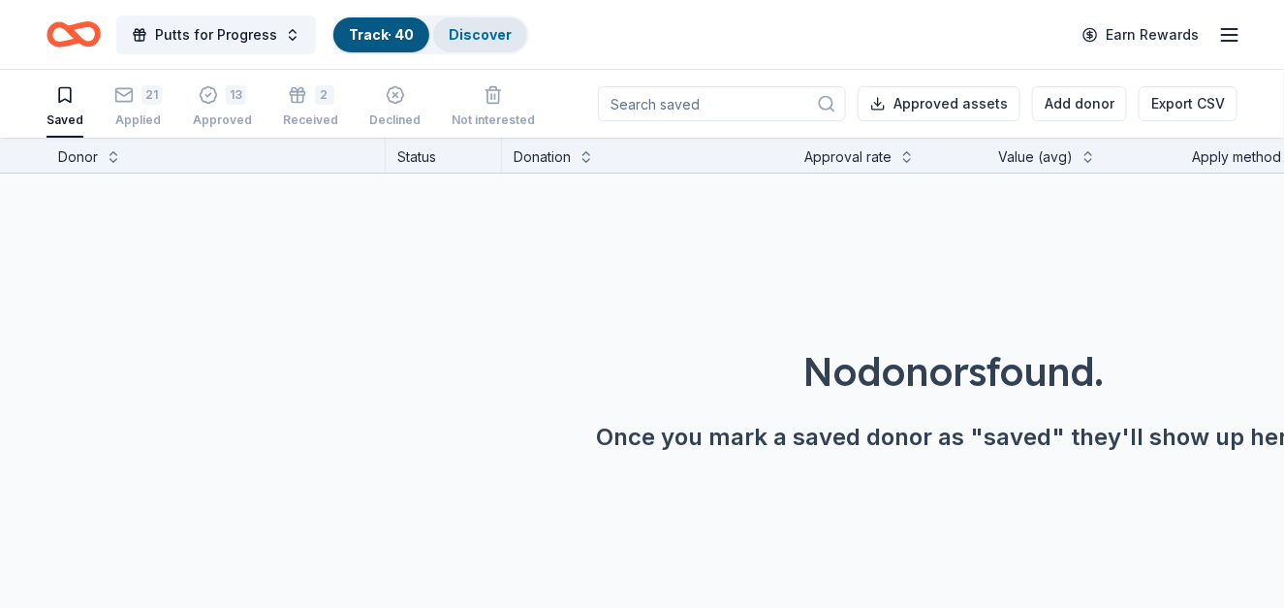
click at [476, 34] on link "Discover" at bounding box center [480, 34] width 63 height 16
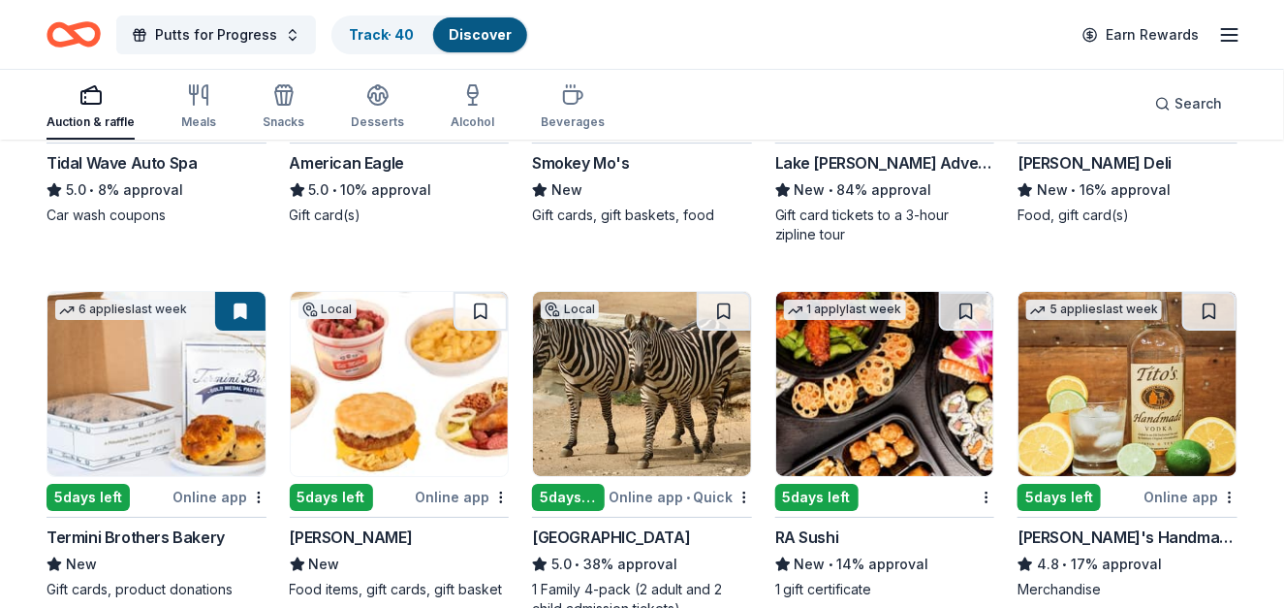
scroll to position [2326, 0]
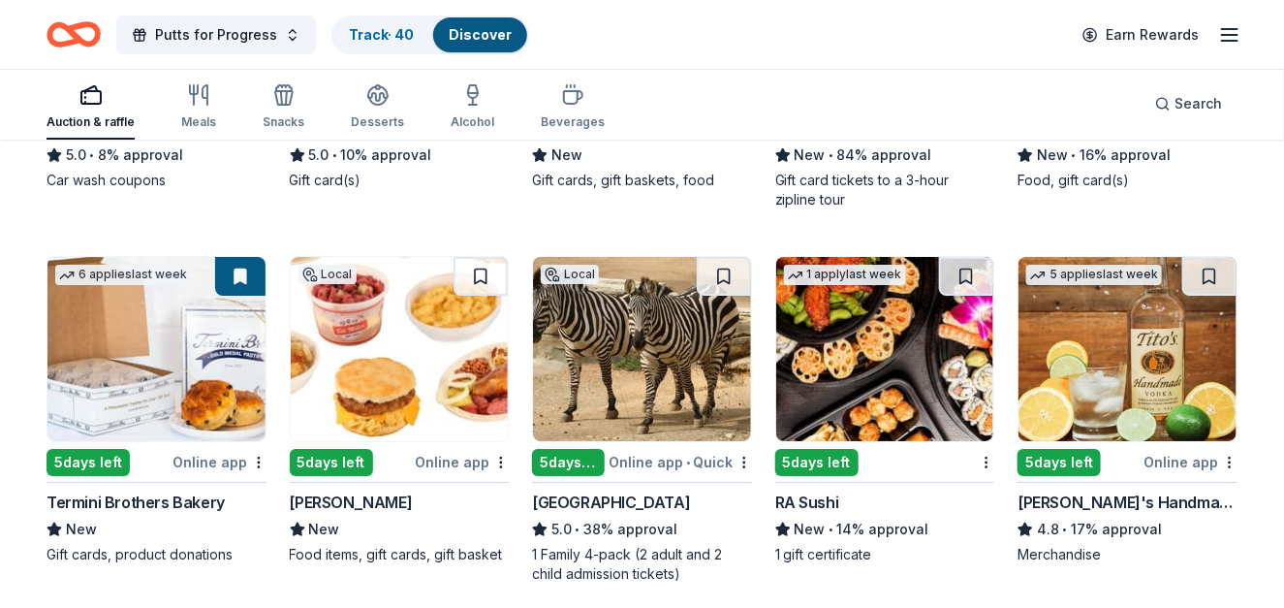
click at [1128, 369] on img at bounding box center [1128, 349] width 218 height 184
click at [367, 26] on link "Track · 40" at bounding box center [381, 34] width 65 height 16
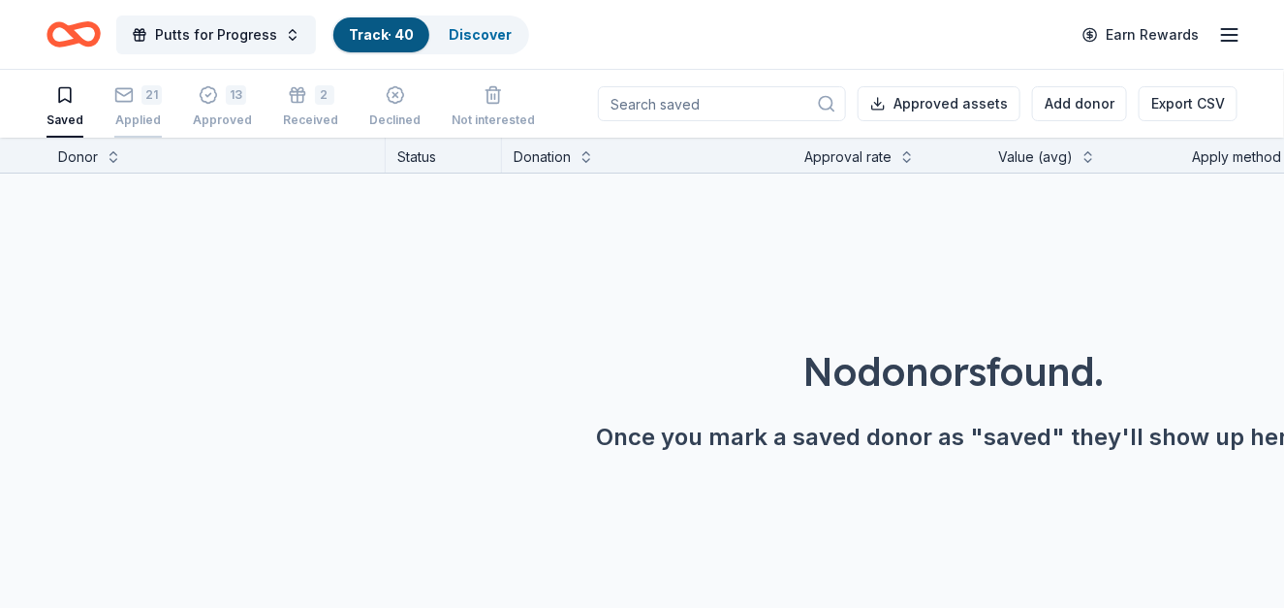
click at [127, 94] on icon "button" at bounding box center [123, 94] width 19 height 19
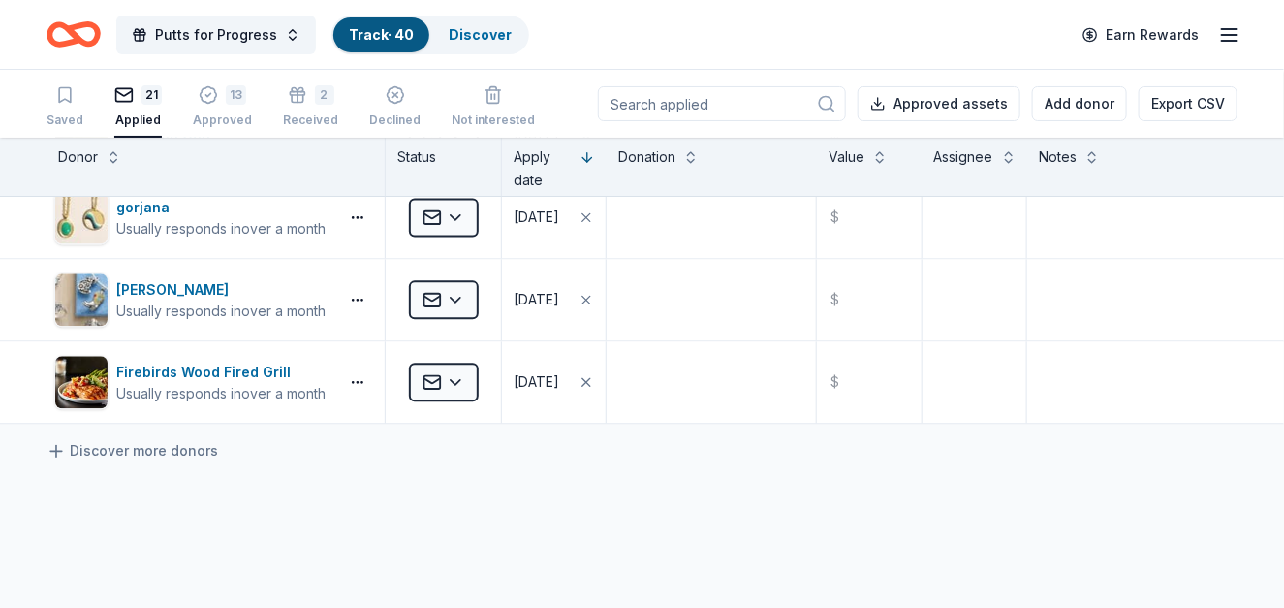
scroll to position [1518, 0]
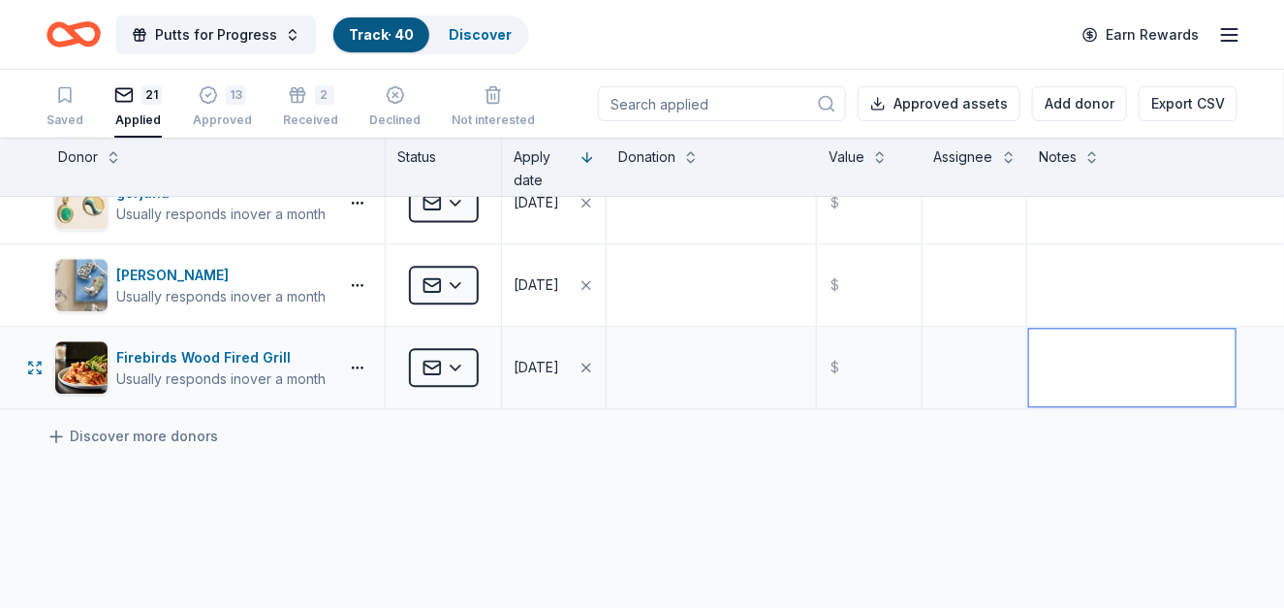
click at [1074, 349] on textarea at bounding box center [1132, 368] width 206 height 78
type textarea "e"
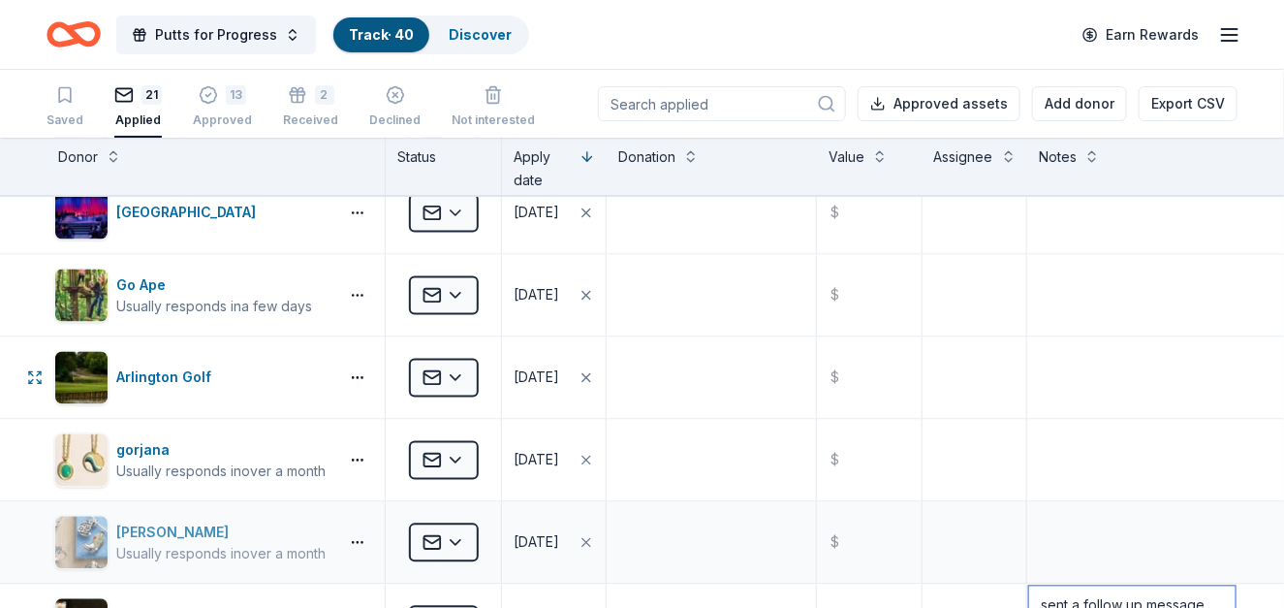
scroll to position [1227, 0]
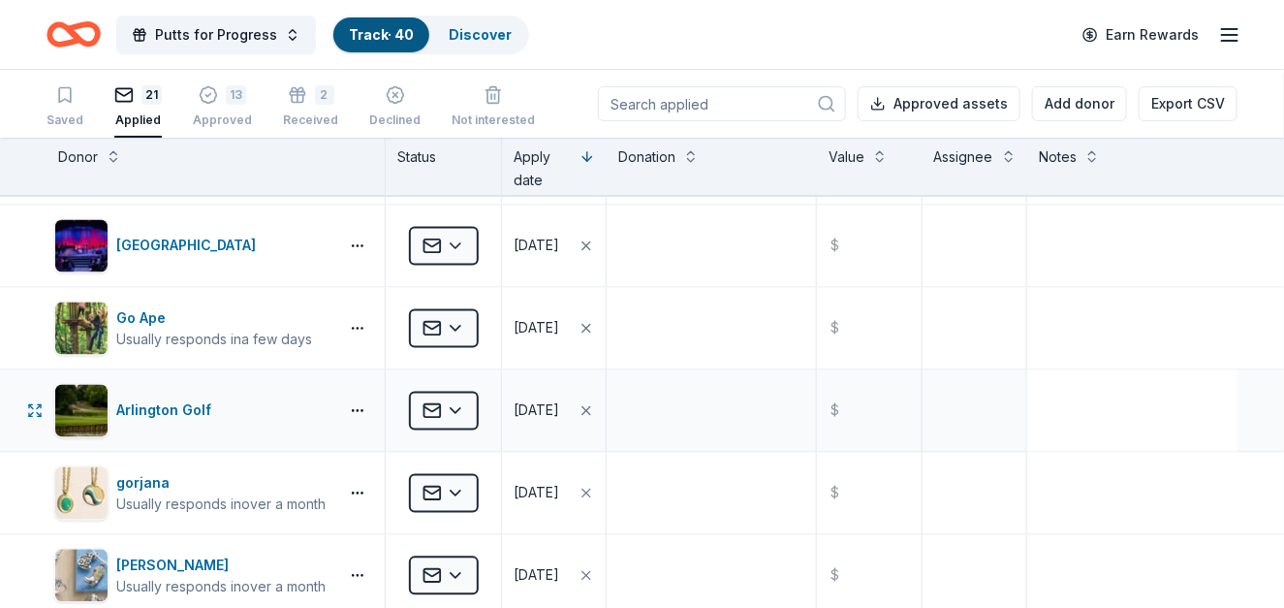
type textarea "sent a follow up message on website 8/21/25"
click at [1117, 399] on textarea at bounding box center [1132, 411] width 206 height 78
click at [433, 402] on html "Putts for Progress Track · 40 Discover Earn Rewards Saved 21 Applied 13 Approve…" at bounding box center [642, 304] width 1284 height 608
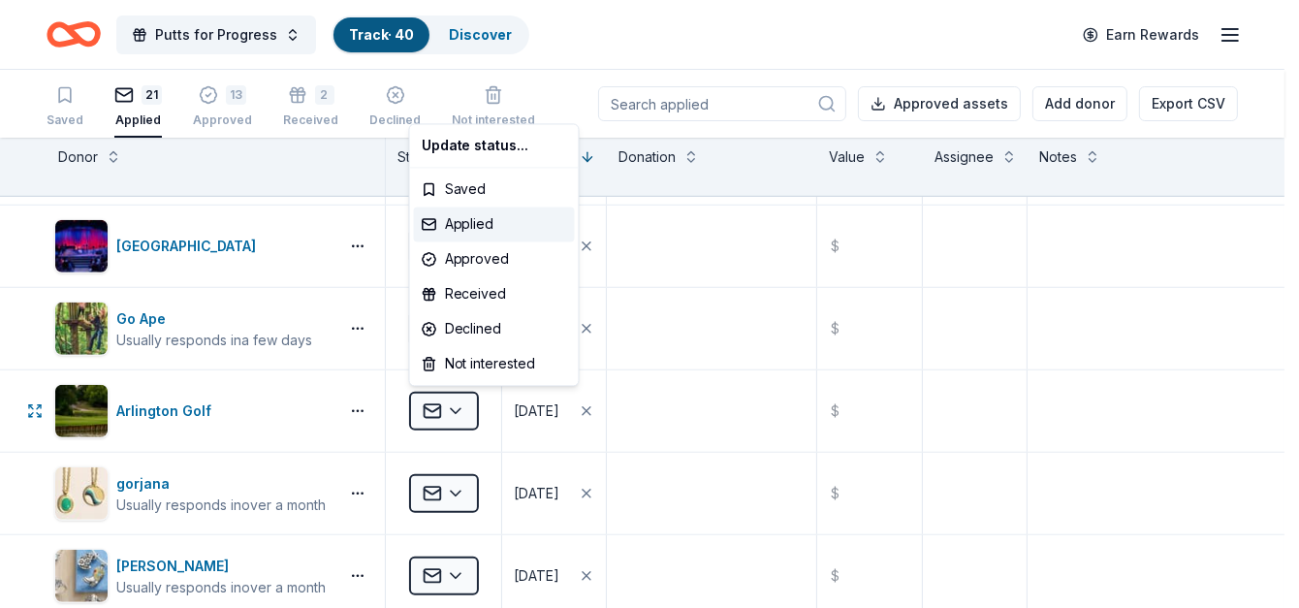
click at [428, 407] on html "Putts for Progress Track · 40 Discover Earn Rewards Saved 21 Applied 13 Approve…" at bounding box center [649, 304] width 1299 height 608
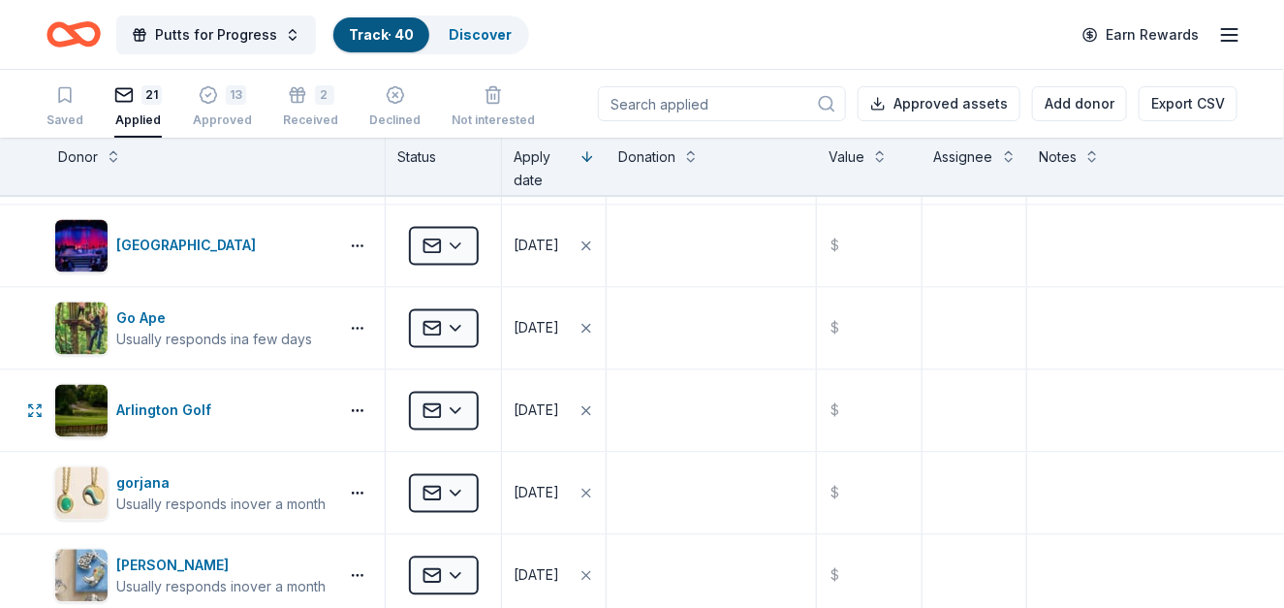
click at [428, 407] on html "Putts for Progress Track · 40 Discover Earn Rewards Saved 21 Applied 13 Approve…" at bounding box center [642, 304] width 1284 height 608
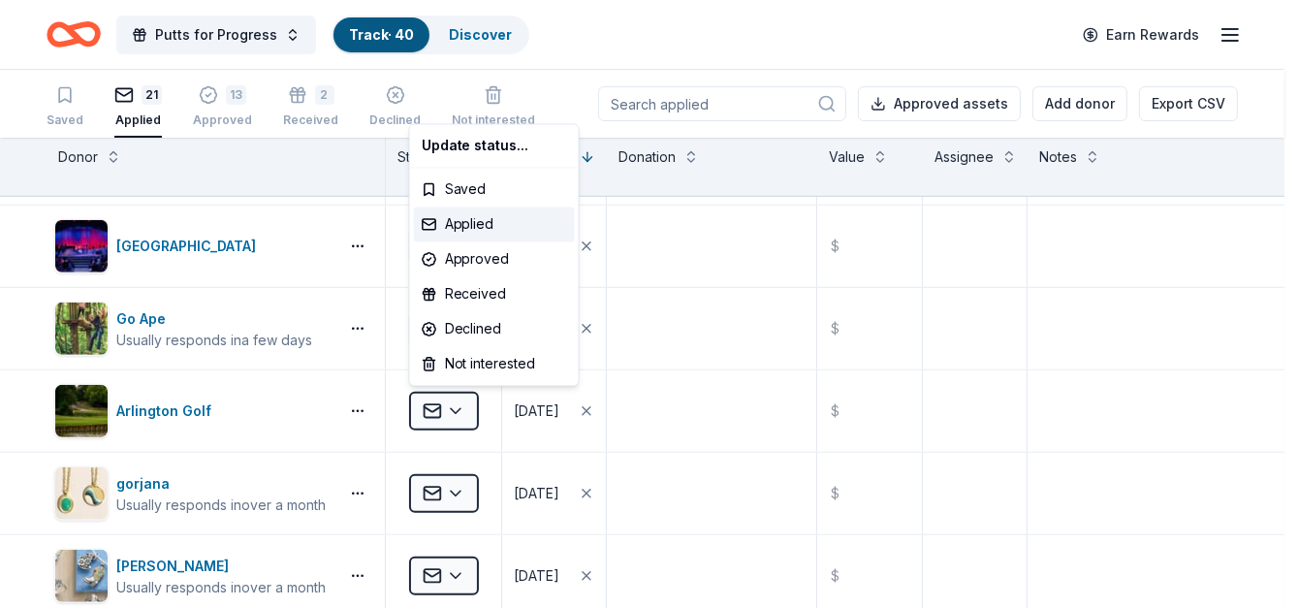
click at [130, 412] on html "Putts for Progress Track · 40 Discover Earn Rewards Saved 21 Applied 13 Approve…" at bounding box center [649, 304] width 1299 height 608
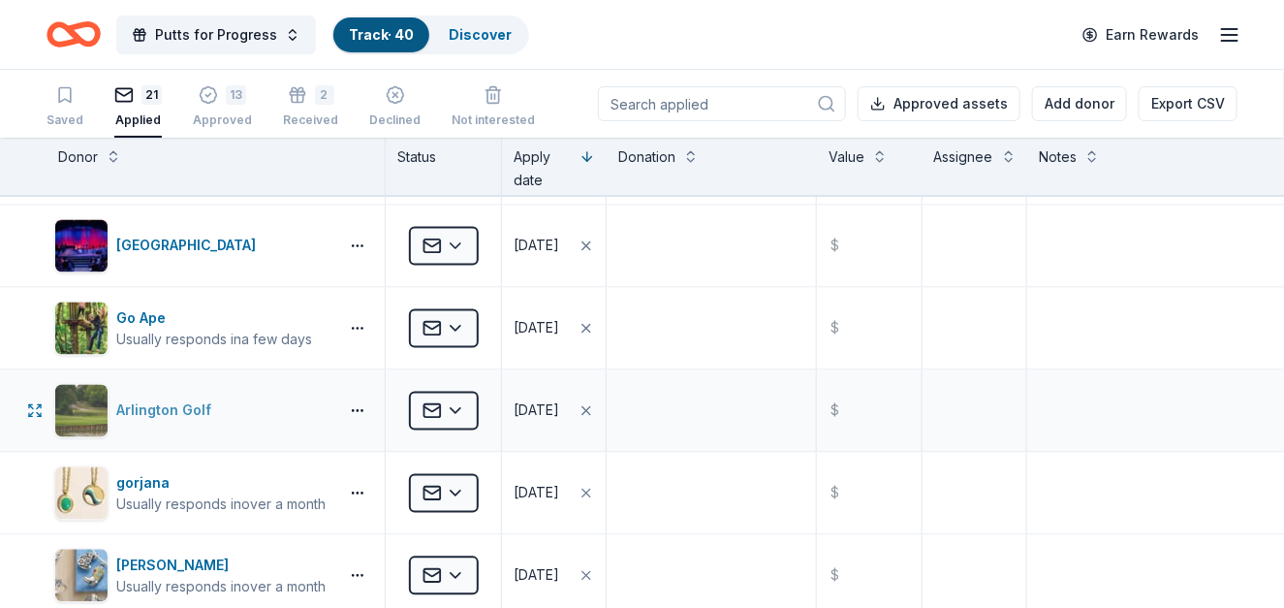
click at [136, 411] on div "Arlington Golf" at bounding box center [167, 410] width 103 height 23
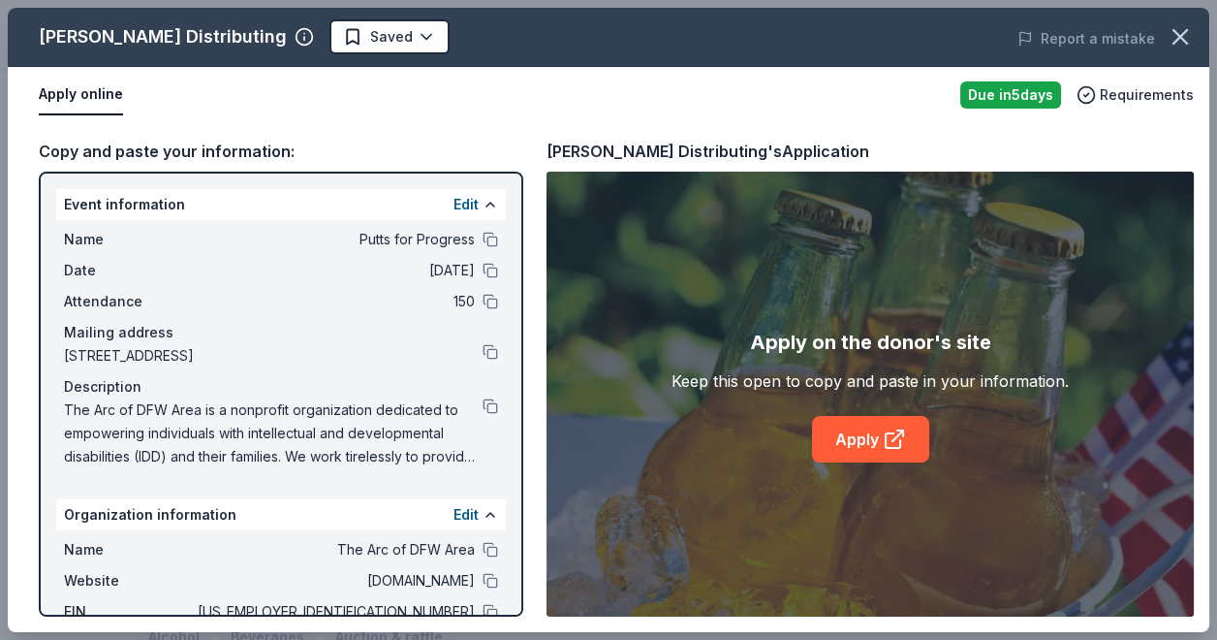
scroll to position [133, 0]
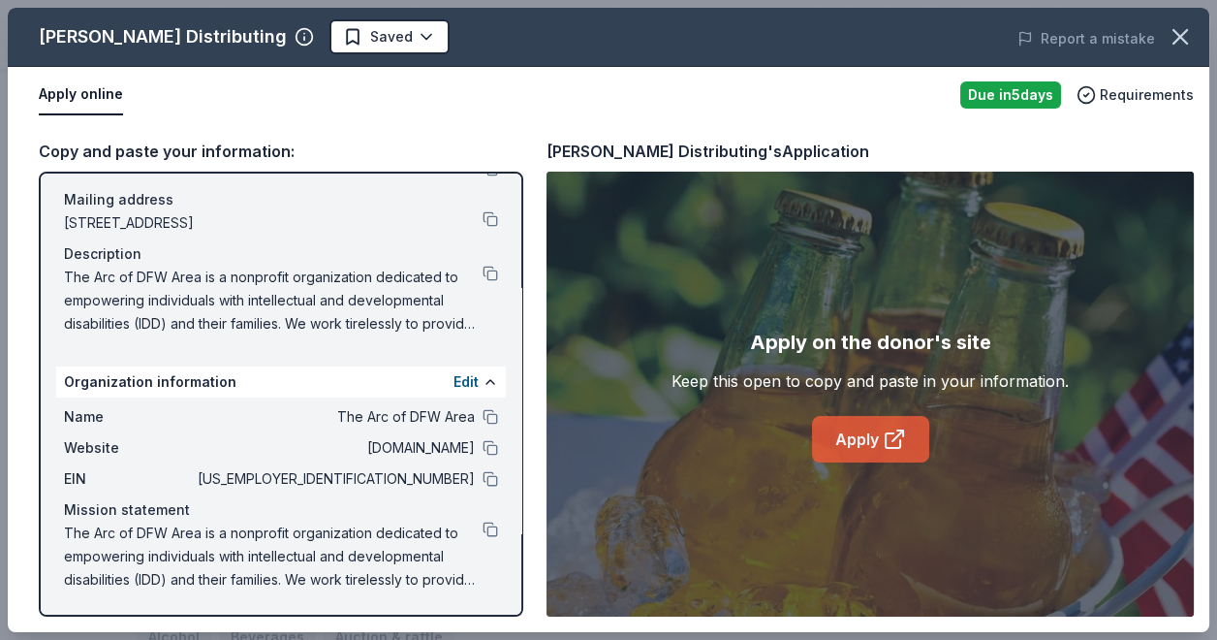
click at [869, 428] on link "Apply" at bounding box center [870, 439] width 117 height 47
click at [483, 476] on button at bounding box center [491, 479] width 16 height 16
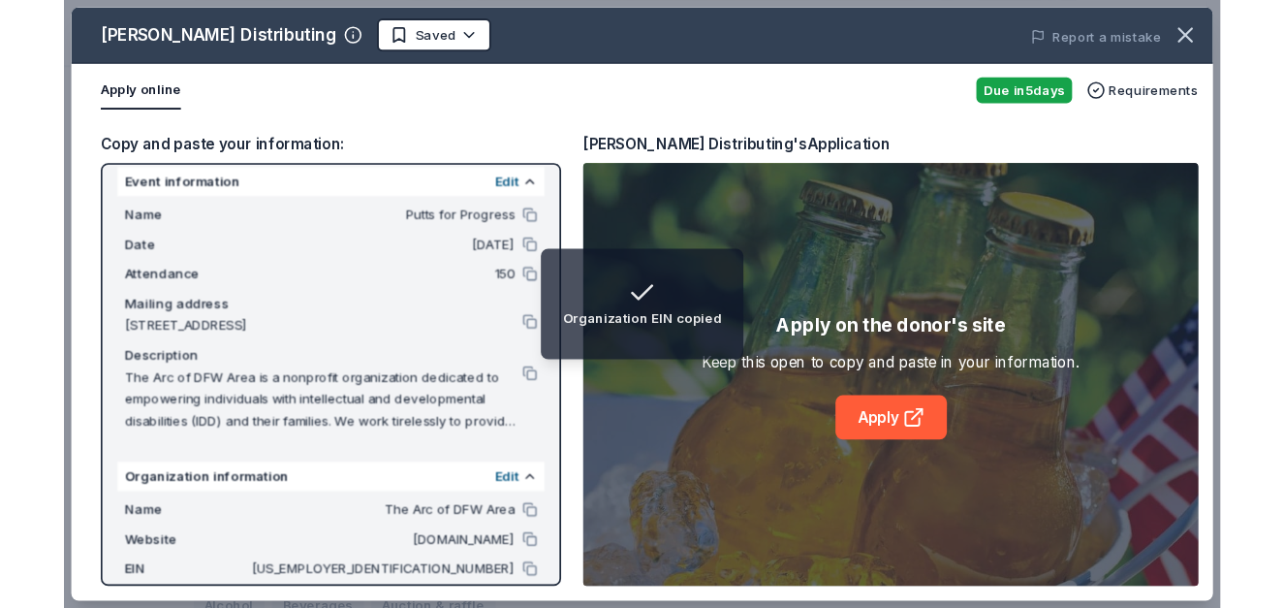
scroll to position [0, 0]
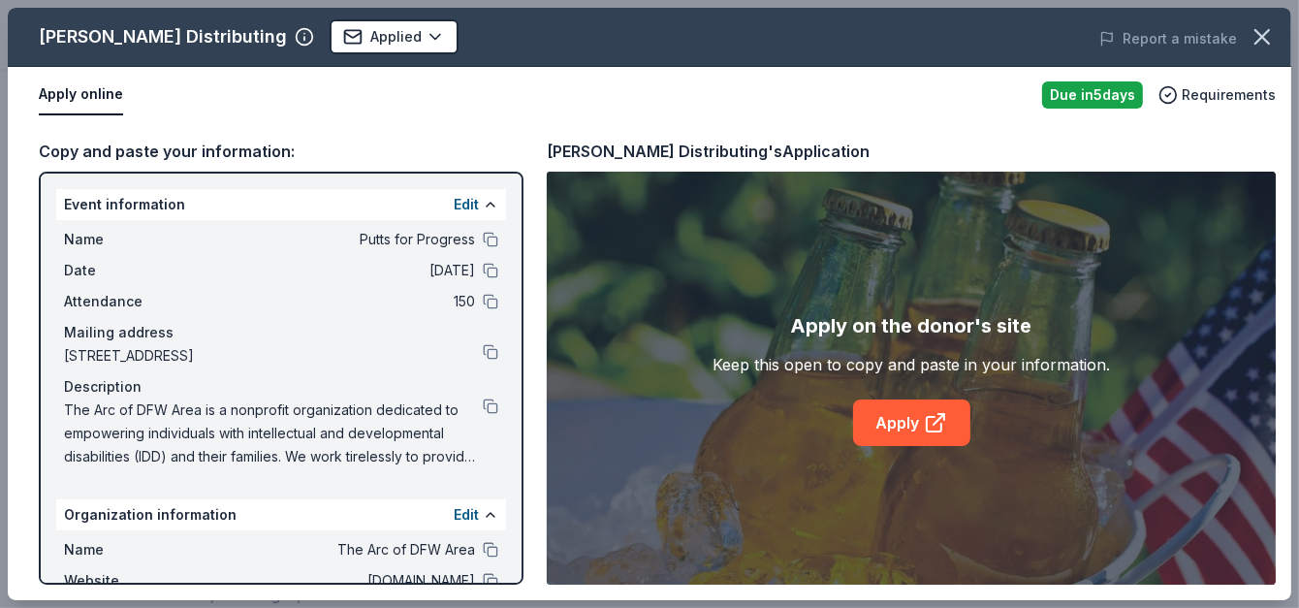
drag, startPoint x: 54, startPoint y: 202, endPoint x: 287, endPoint y: 225, distance: 233.8
click at [287, 225] on div "Event information Edit Name Putts for Progress Date 09/25/25 Attendance 150 Mai…" at bounding box center [281, 378] width 485 height 413
click at [1216, 32] on icon "button" at bounding box center [1262, 37] width 14 height 14
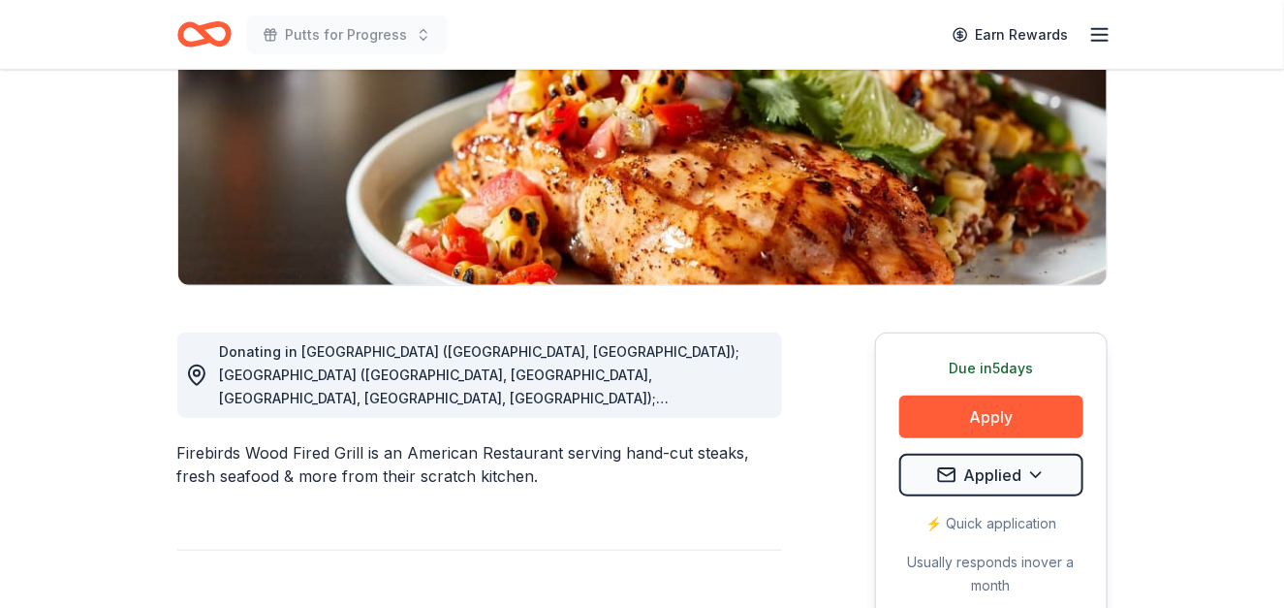
scroll to position [291, 0]
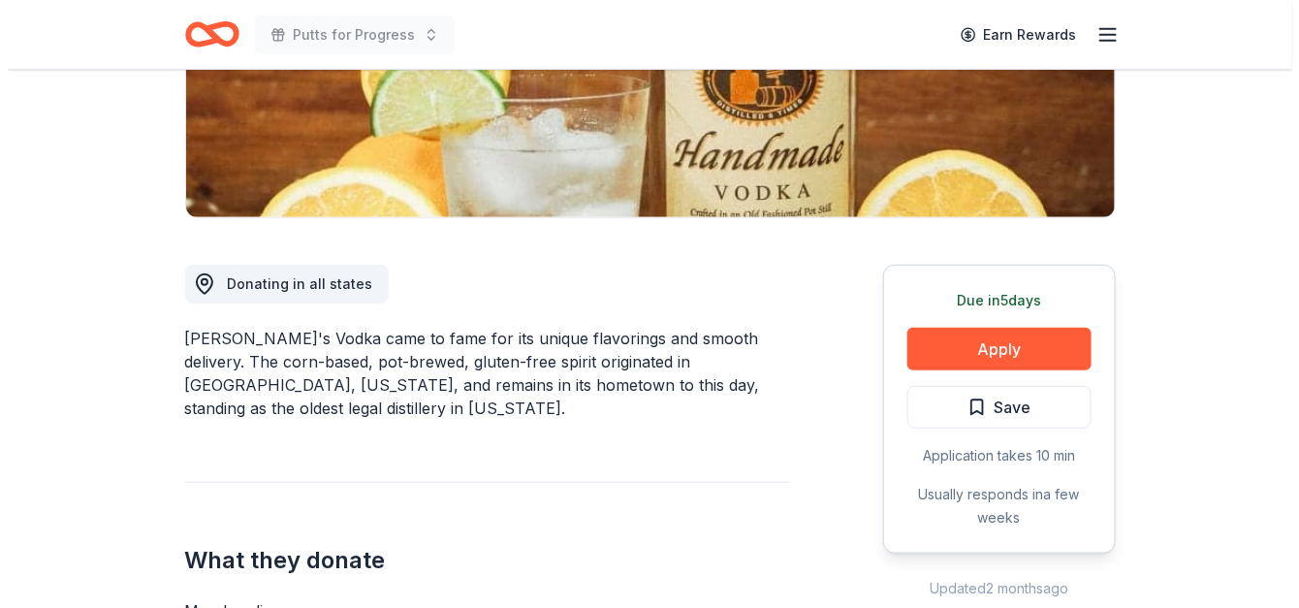
scroll to position [388, 0]
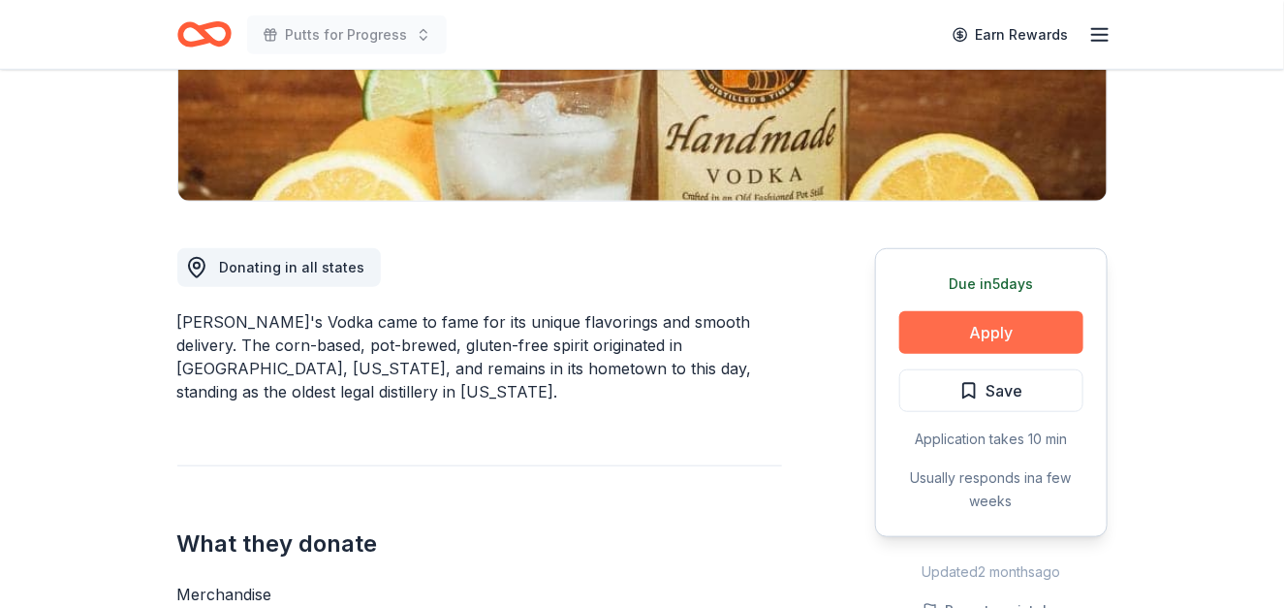
click at [976, 324] on button "Apply" at bounding box center [992, 332] width 184 height 43
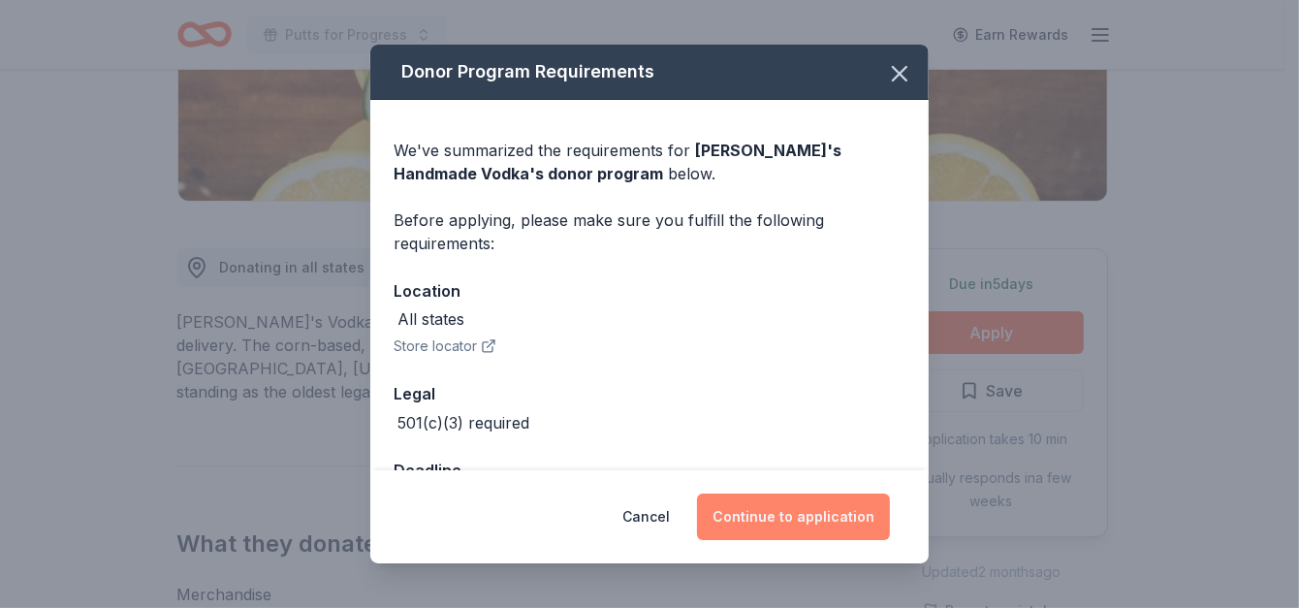
click at [774, 513] on button "Continue to application" at bounding box center [793, 516] width 193 height 47
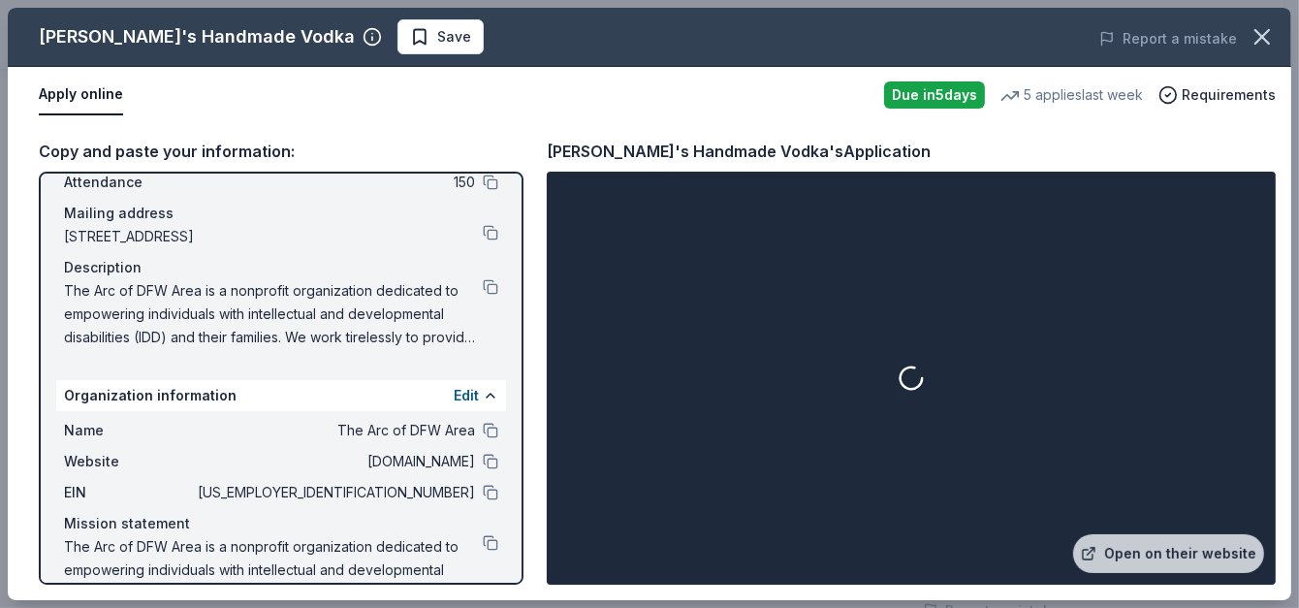
scroll to position [129, 0]
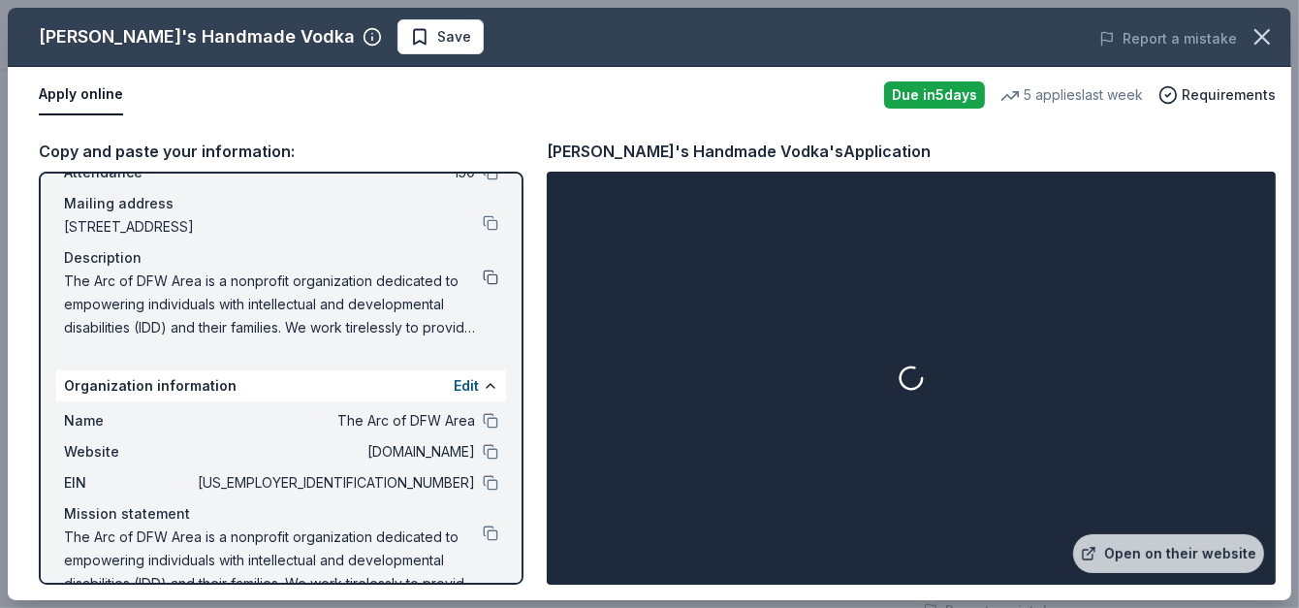
click at [483, 273] on button at bounding box center [491, 277] width 16 height 16
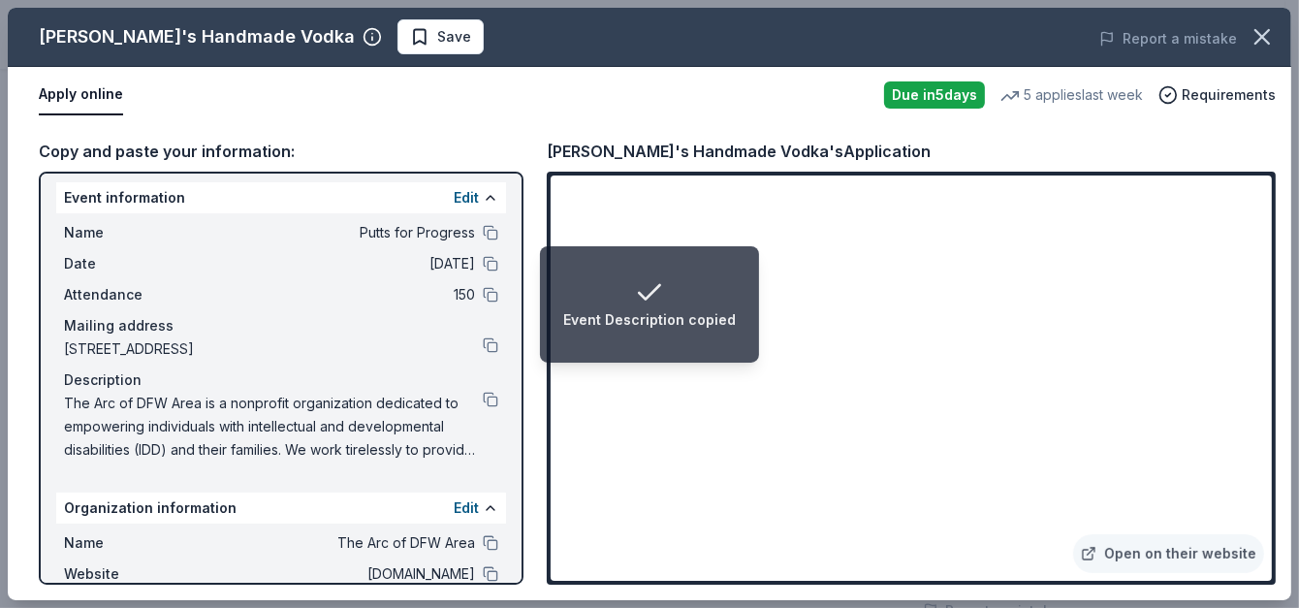
scroll to position [0, 0]
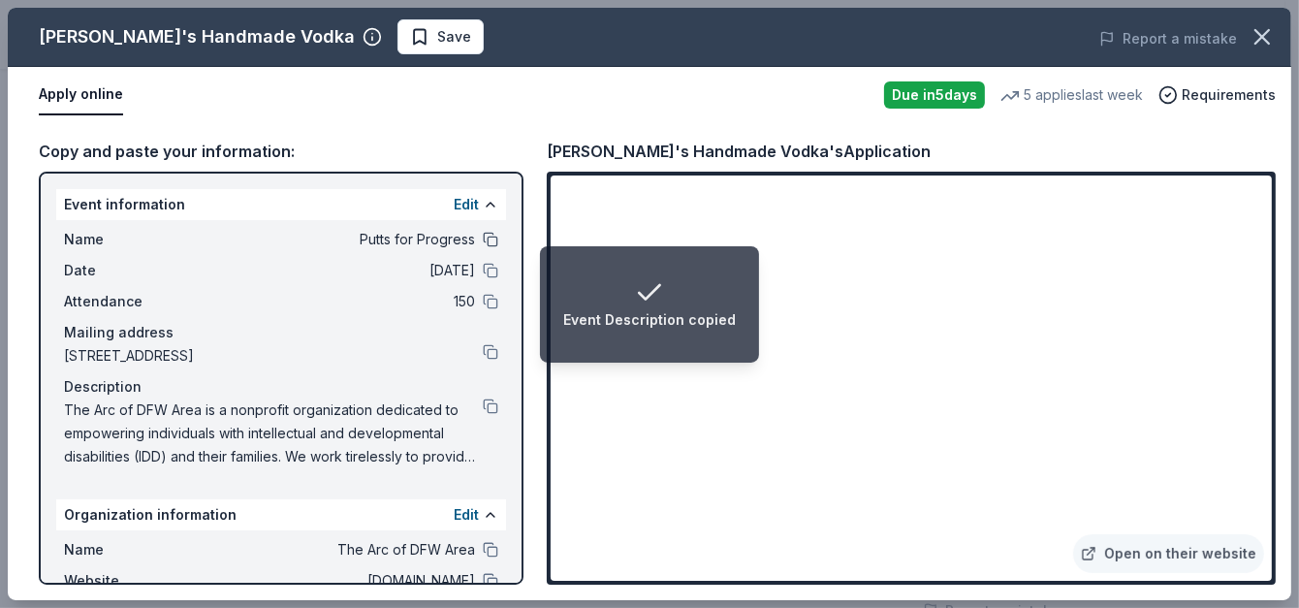
click at [483, 236] on button at bounding box center [491, 240] width 16 height 16
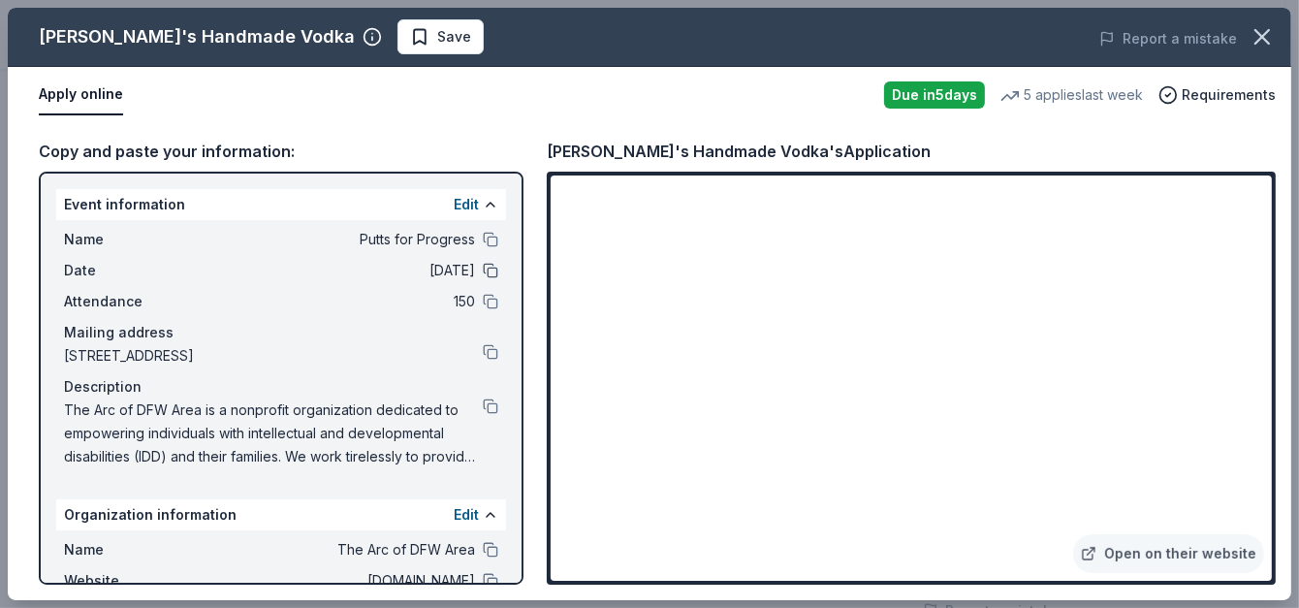
click at [483, 275] on button at bounding box center [491, 271] width 16 height 16
click at [483, 352] on button at bounding box center [491, 352] width 16 height 16
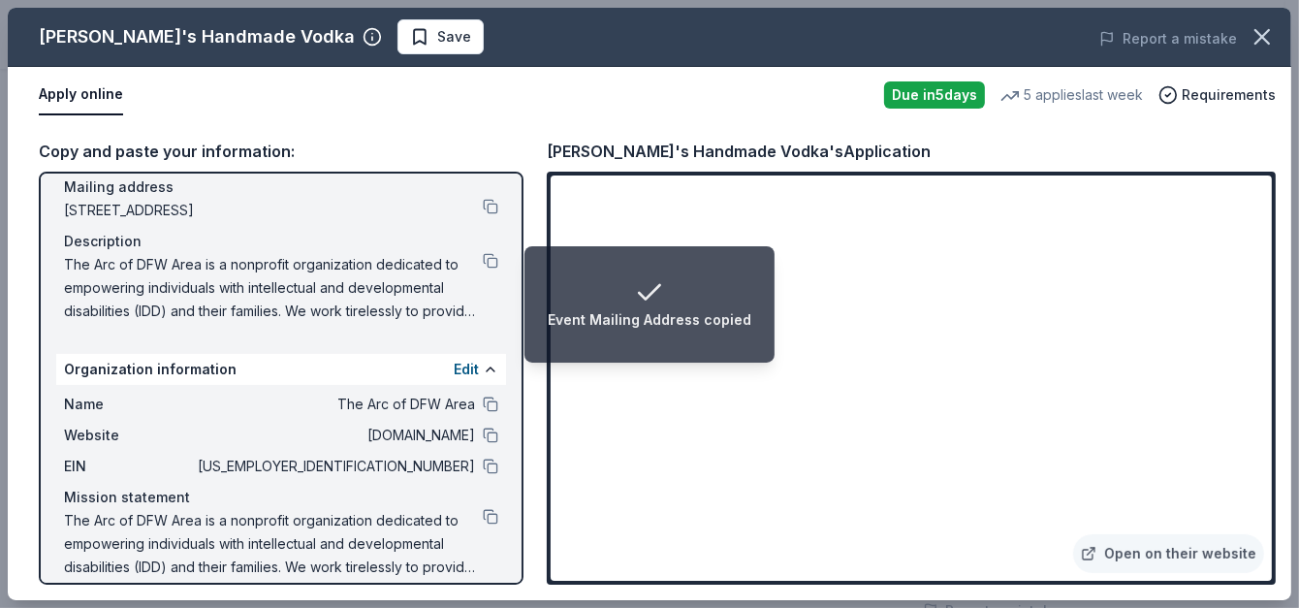
scroll to position [164, 0]
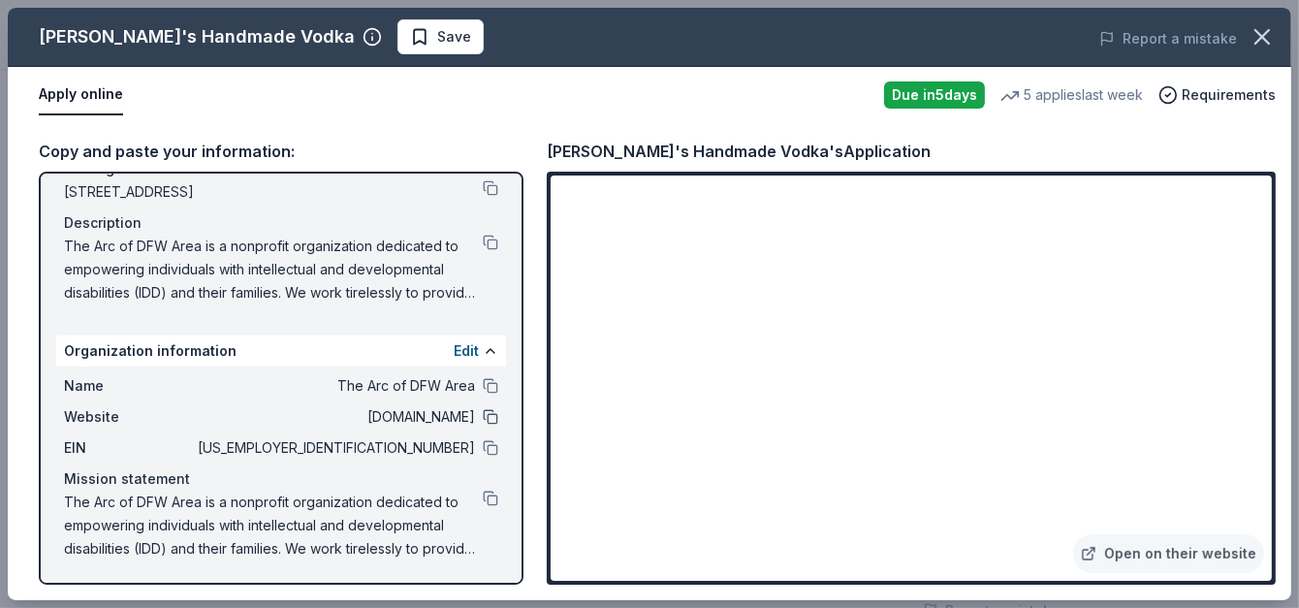
click at [483, 413] on button at bounding box center [491, 417] width 16 height 16
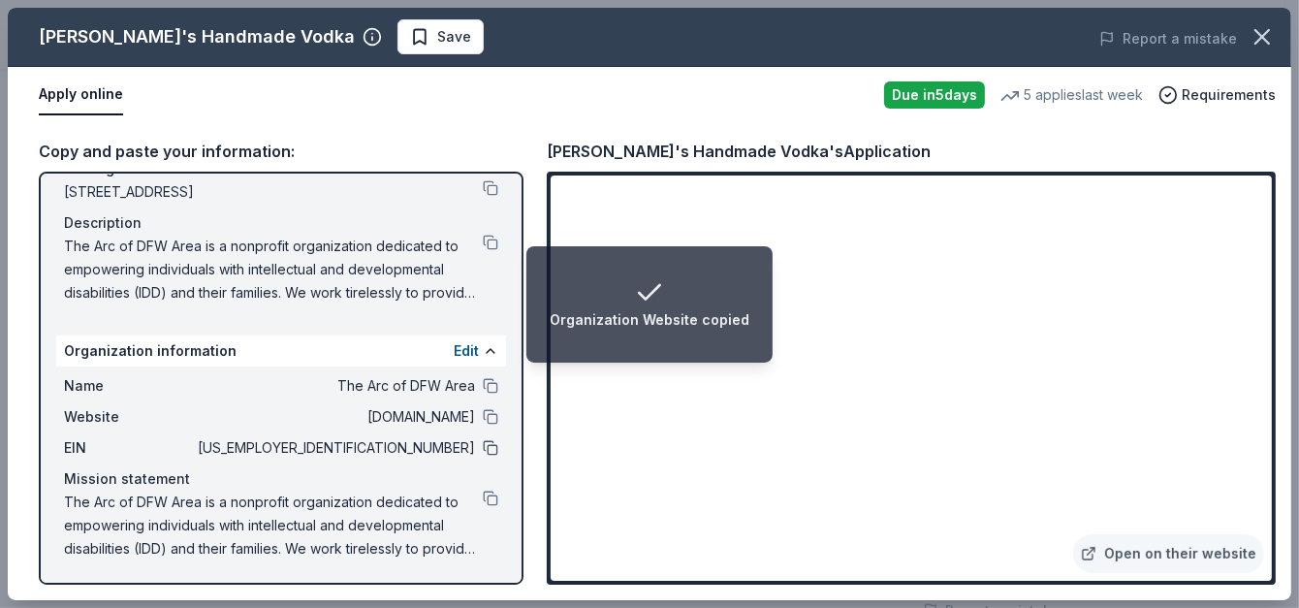
click at [483, 454] on button at bounding box center [491, 448] width 16 height 16
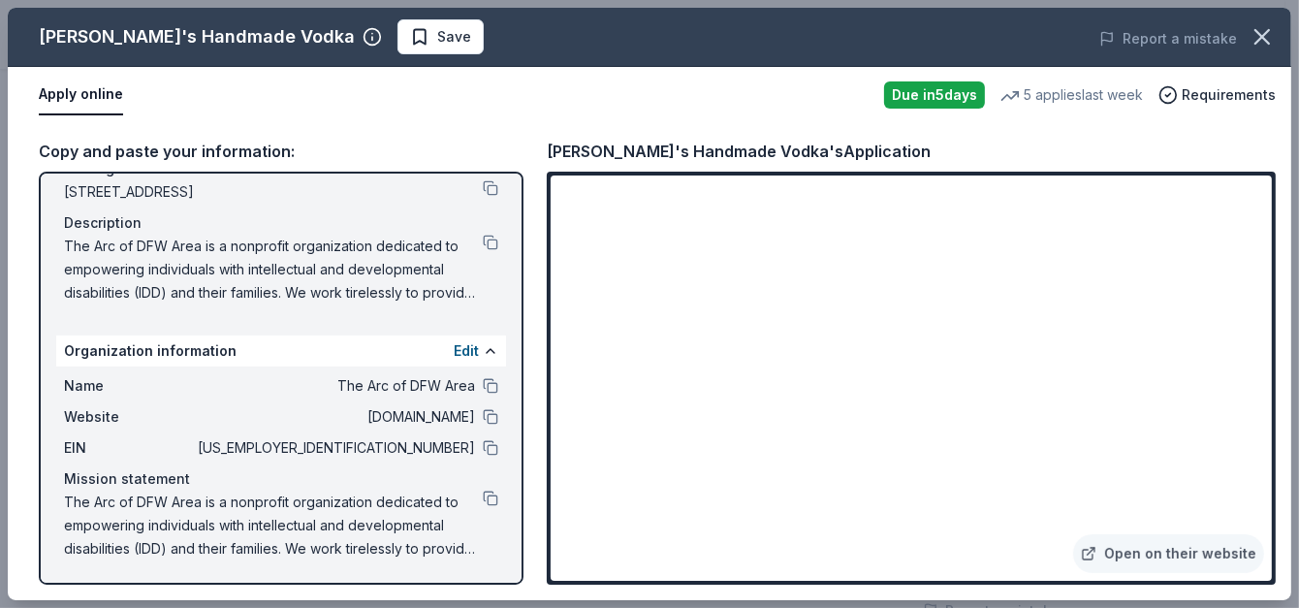
drag, startPoint x: 474, startPoint y: 498, endPoint x: 484, endPoint y: 507, distance: 13.0
click at [483, 498] on button at bounding box center [491, 498] width 16 height 16
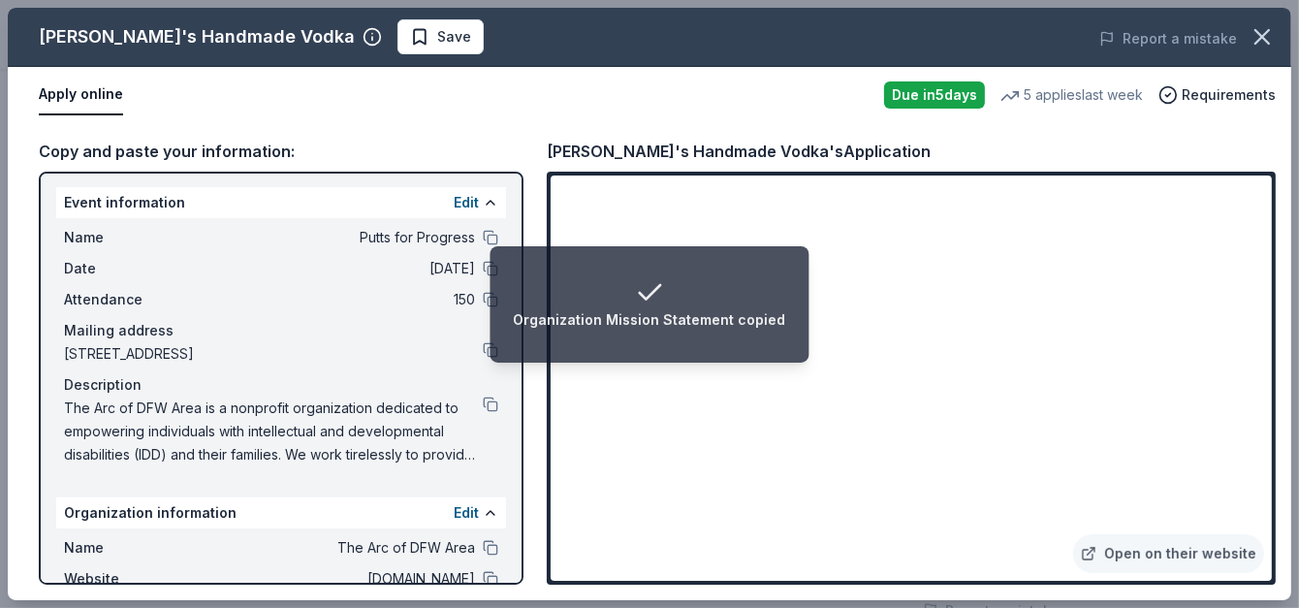
scroll to position [0, 0]
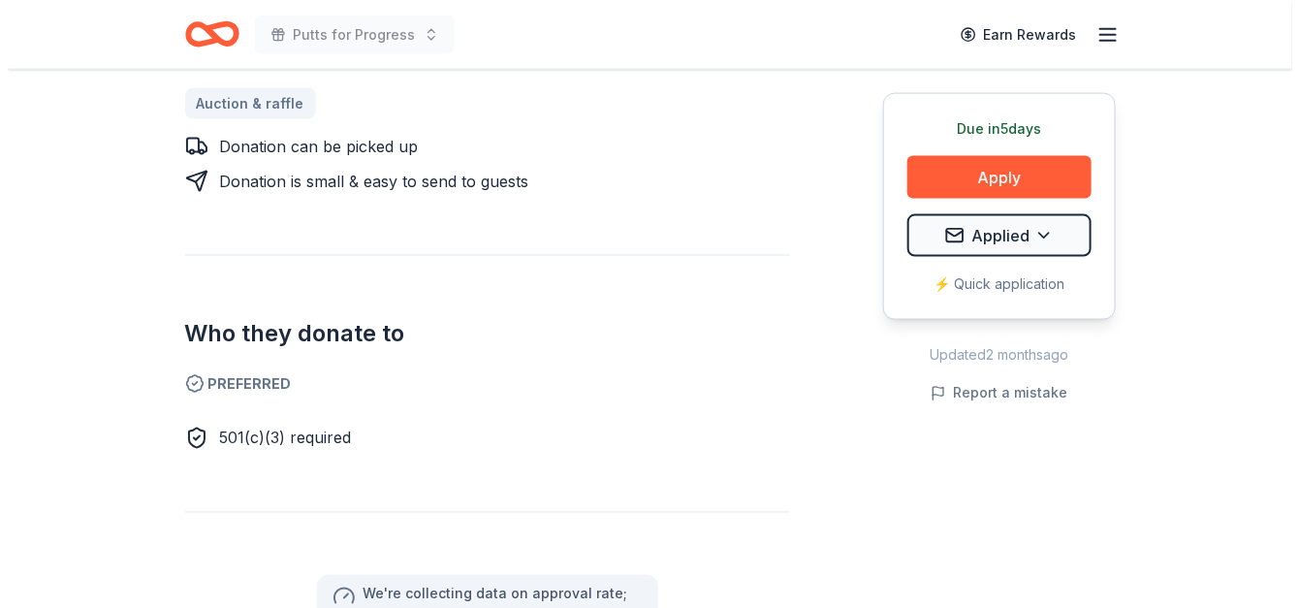
scroll to position [904, 0]
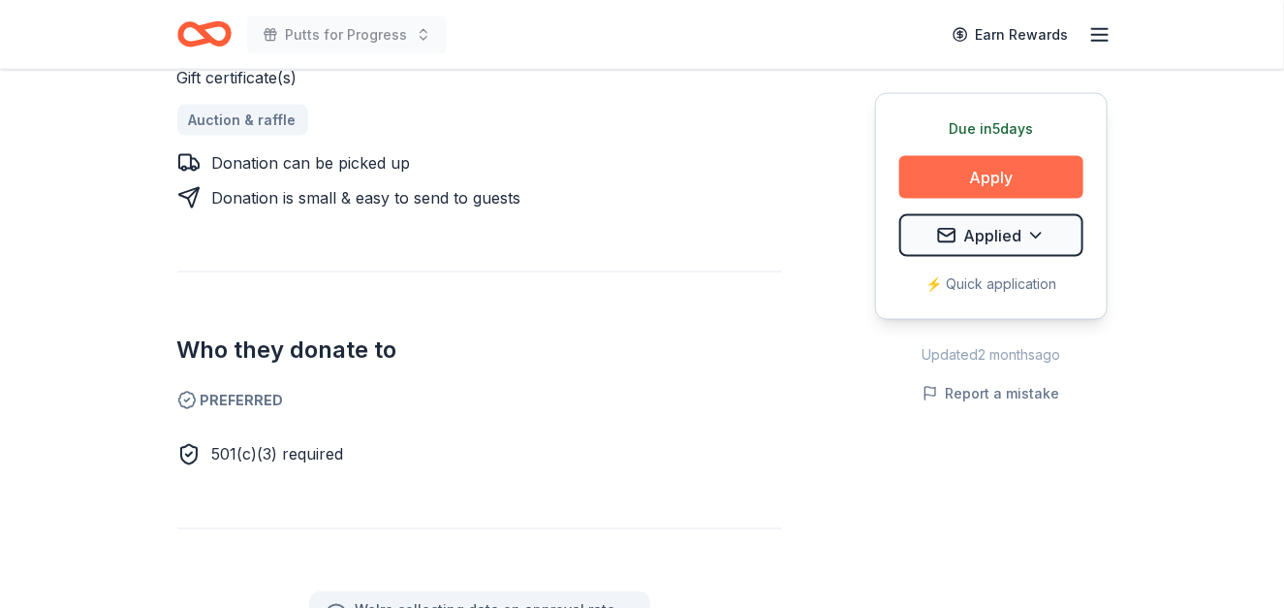
click at [983, 173] on button "Apply" at bounding box center [992, 177] width 184 height 43
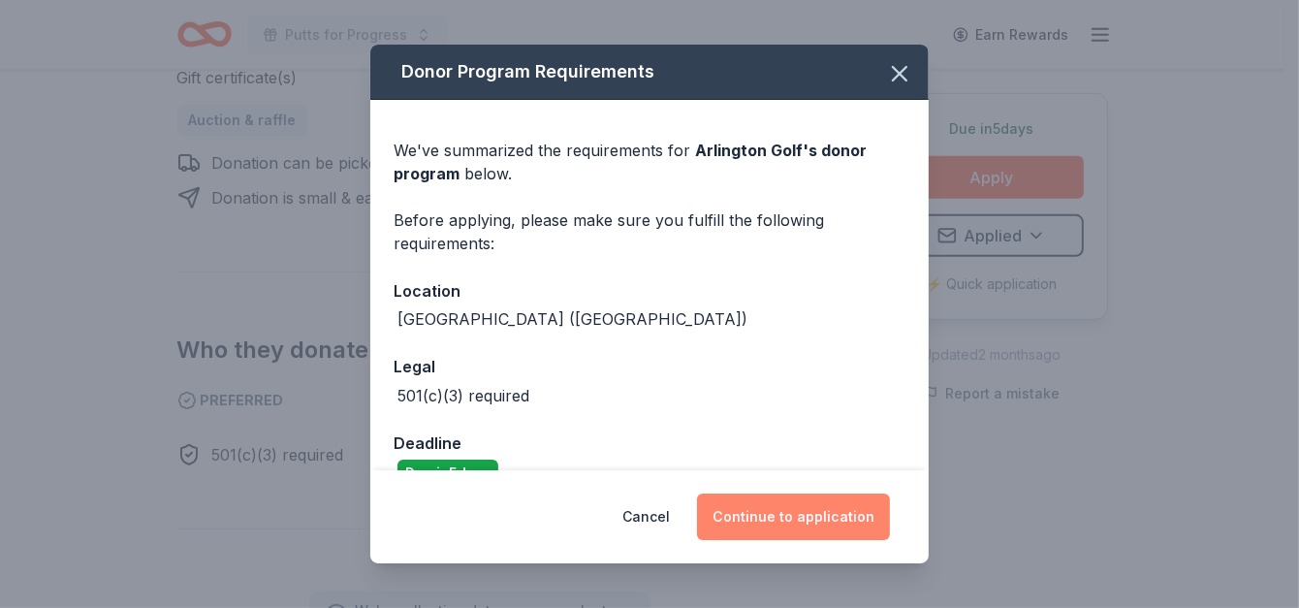
click at [776, 506] on button "Continue to application" at bounding box center [793, 516] width 193 height 47
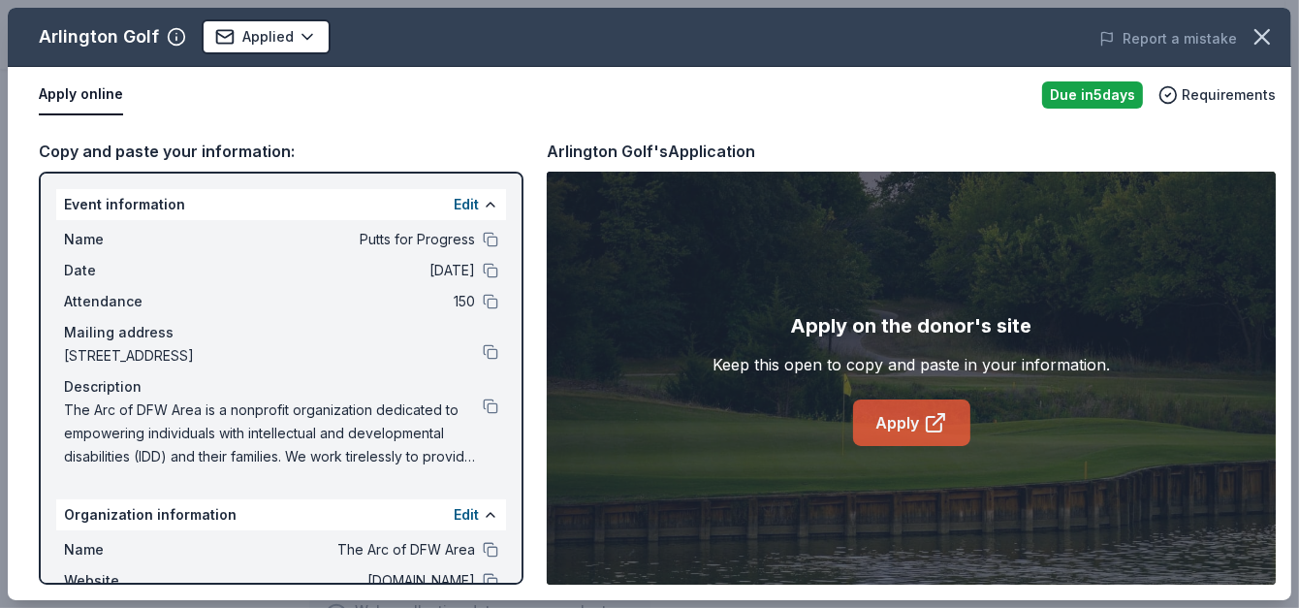
click at [909, 419] on link "Apply" at bounding box center [911, 422] width 117 height 47
